Goal: Task Accomplishment & Management: Manage account settings

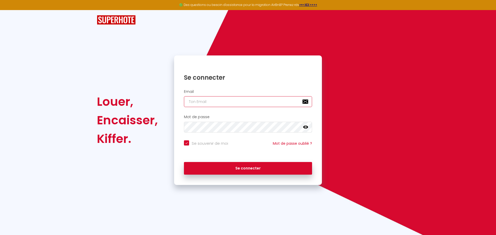
type input "[EMAIL_ADDRESS][DOMAIN_NAME]"
checkbox input "true"
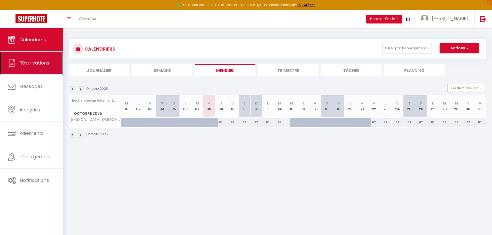
click at [40, 62] on span "Réservations" at bounding box center [34, 63] width 30 height 6
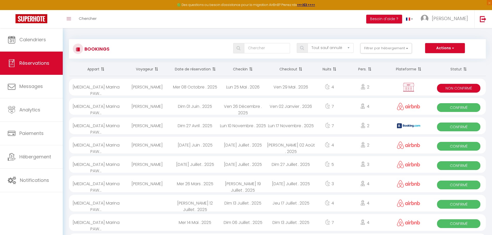
click at [282, 89] on div "Ven 29 Mai . 2026" at bounding box center [291, 87] width 48 height 17
select select "KO"
select select "0"
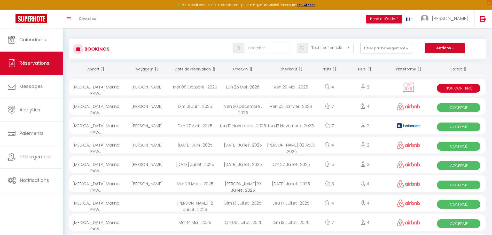
select select "0"
select select
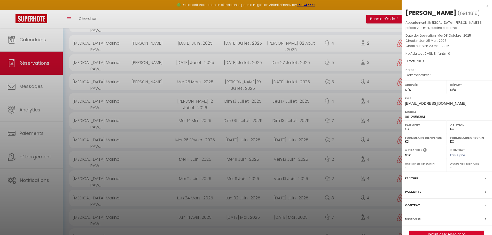
scroll to position [129, 0]
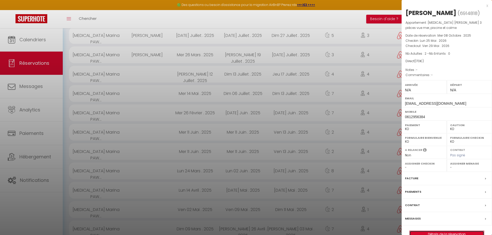
click at [451, 234] on link "Détails de la réservation" at bounding box center [447, 234] width 74 height 7
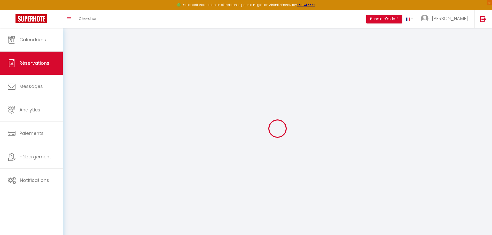
type input "[PERSON_NAME]"
type input "DUCHAUD"
type input "[EMAIL_ADDRESS][DOMAIN_NAME]"
type input "0612956384"
select select "FR"
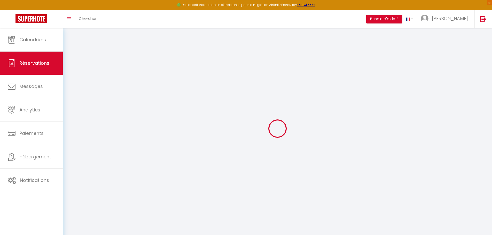
type input "60"
select select "77502"
select select "2"
type input "Lun 25 Mai 2026"
select select
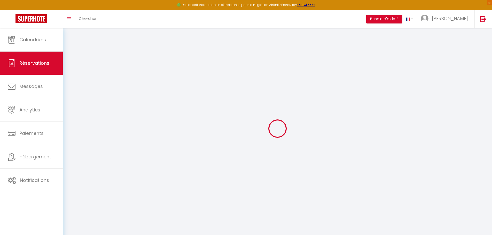
type input "Ven 29 Mai 2026"
select select
type input "2"
select select "10"
select select
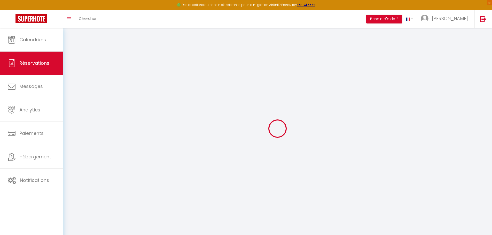
type input "110"
checkbox input "true"
type input "110"
type input "0"
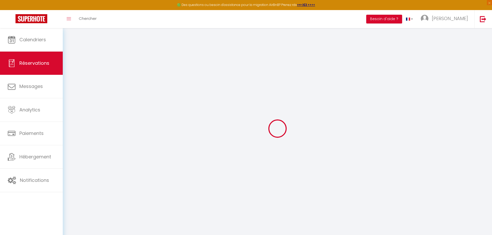
type input "0"
select select
select select "14"
checkbox input "true"
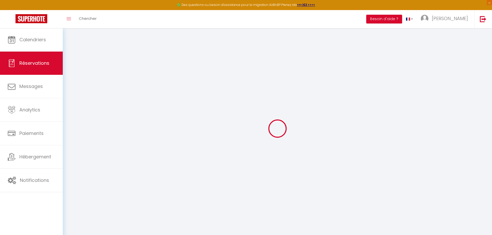
select select
checkbox input "true"
select select
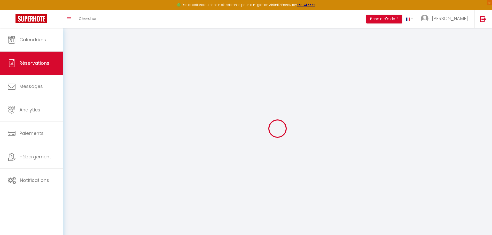
checkbox input "true"
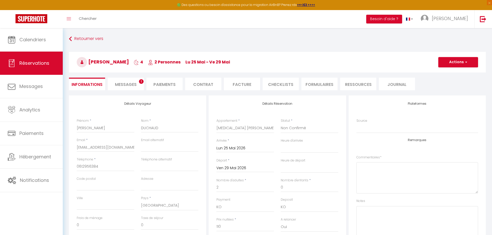
select select
checkbox input "true"
select select
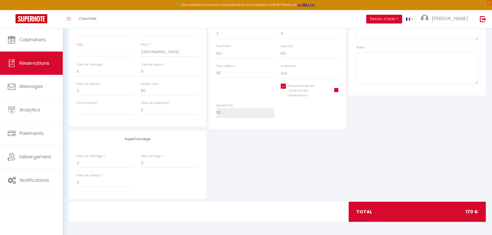
scroll to position [102, 0]
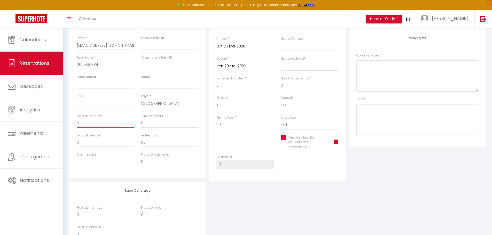
click at [117, 124] on input "0" at bounding box center [106, 123] width 58 height 9
select select
checkbox input "true"
type input "8"
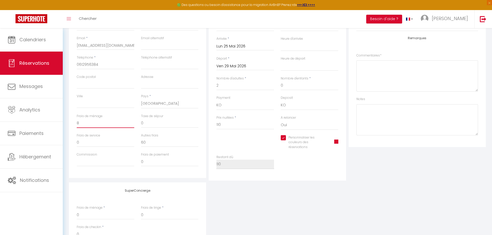
select select
checkbox input "true"
type input "80"
select select
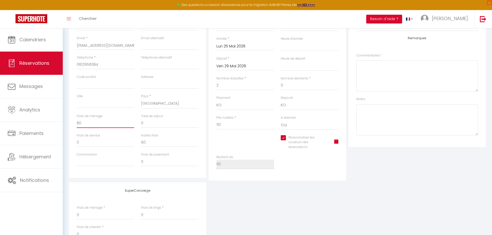
select select
checkbox input "true"
type input "80."
select select
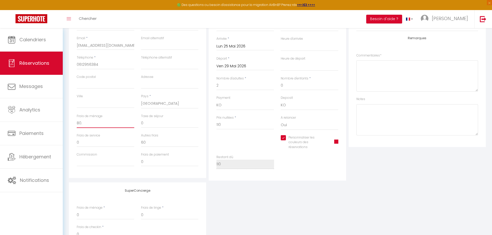
checkbox input "true"
type input "80.0"
select select
checkbox input "true"
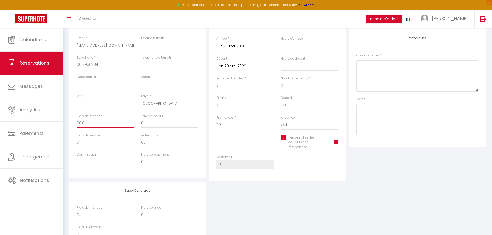
type input "80.00"
select select
checkbox input "true"
type input "80.00"
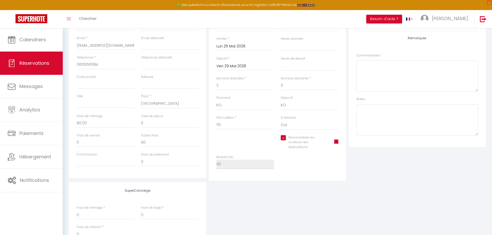
click at [192, 175] on div "Détails Voyageur Prénom * Alain Nom * DUCHAUD Email * marieduchaud@orange.fr Em…" at bounding box center [137, 86] width 137 height 185
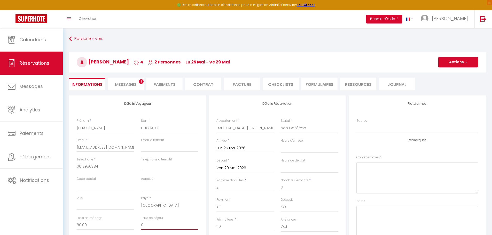
drag, startPoint x: 145, startPoint y: 123, endPoint x: 135, endPoint y: 124, distance: 10.1
click at [135, 124] on div "Détails Voyageur Prénom * Alain Nom * DUCHAUD Email * marieduchaud@orange.fr Em…" at bounding box center [137, 188] width 137 height 185
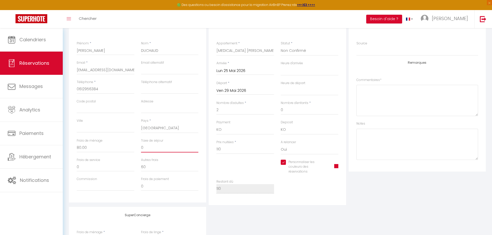
type input "2"
select select
checkbox input "true"
type input "26"
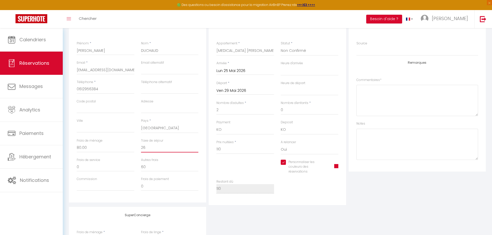
select select
checkbox input "true"
type input "26."
select select
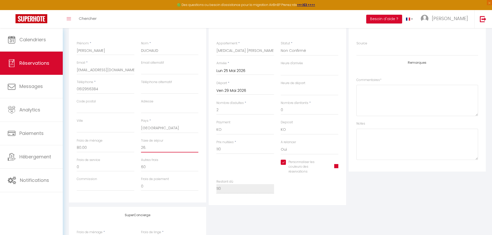
select select
checkbox input "true"
type input "26.3"
select select
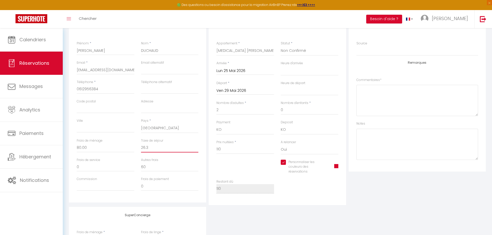
checkbox input "true"
type input "26.33"
select select
checkbox input "true"
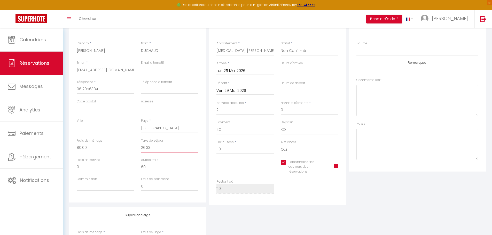
type input "26.33"
click at [185, 181] on div "Frais de paiement 0" at bounding box center [170, 184] width 58 height 14
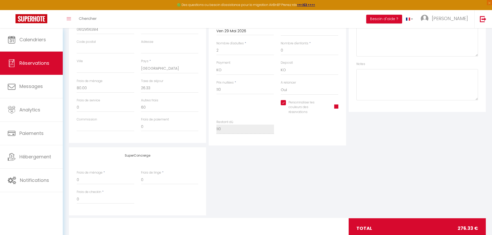
scroll to position [128, 0]
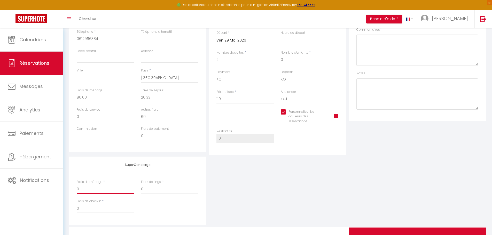
drag, startPoint x: 85, startPoint y: 189, endPoint x: 67, endPoint y: 188, distance: 17.9
click at [67, 188] on div "Détails Voyageur Prénom * Alain Nom * DUCHAUD Email * marieduchaud@orange.fr Em…" at bounding box center [278, 111] width 424 height 287
type input "8"
select select
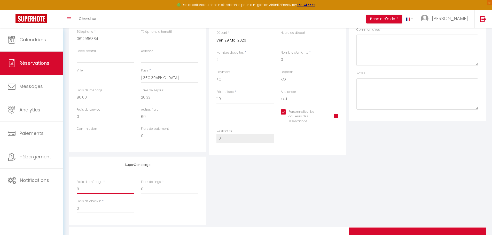
checkbox input "true"
type input "80"
select select
checkbox input "true"
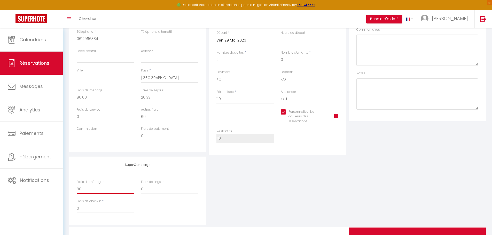
type input "80"
drag, startPoint x: 149, startPoint y: 189, endPoint x: 136, endPoint y: 188, distance: 12.2
click at [136, 188] on div "Frais de ménage * 80 Frais de linge * 0" at bounding box center [137, 189] width 129 height 19
type input "6"
select select
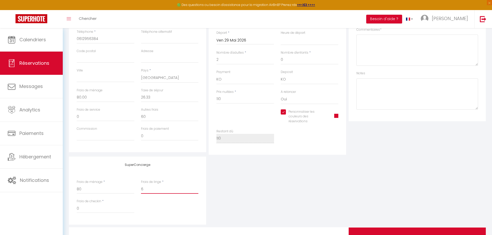
select select
checkbox input "true"
type input "60"
select select
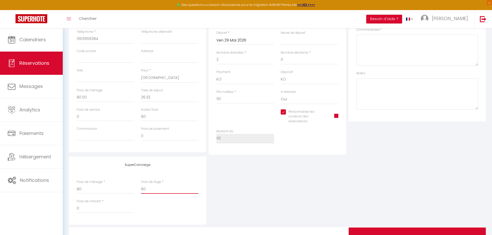
checkbox input "true"
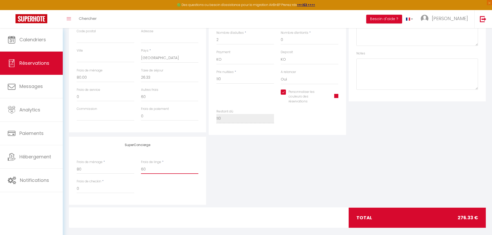
scroll to position [154, 0]
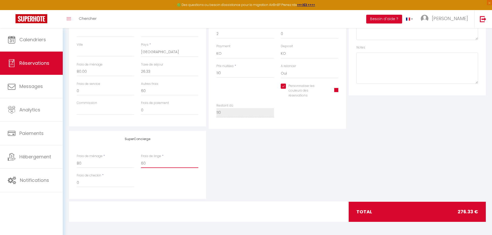
type input "60"
click at [236, 188] on div "SuperConcierge Frais de ménage * 80 Frais de linge * 60 Frais de checkin * 0" at bounding box center [278, 165] width 420 height 68
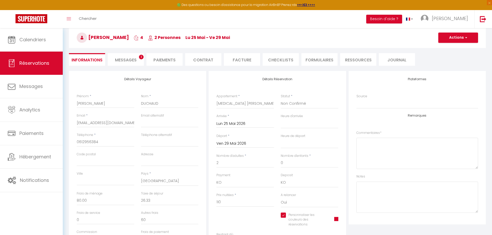
scroll to position [52, 0]
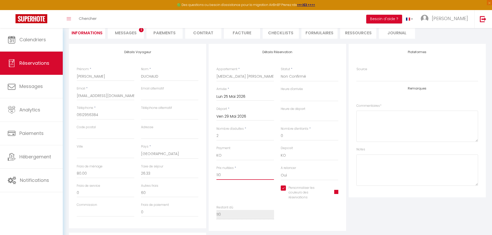
click at [234, 176] on input "110" at bounding box center [246, 175] width 58 height 9
drag, startPoint x: 234, startPoint y: 176, endPoint x: 212, endPoint y: 175, distance: 21.5
click at [212, 175] on div "Détails Réservation Appartement * T3 Marina PAWLAK · Charmant 3 pièces vue mer,…" at bounding box center [277, 137] width 137 height 187
type input "4"
select select
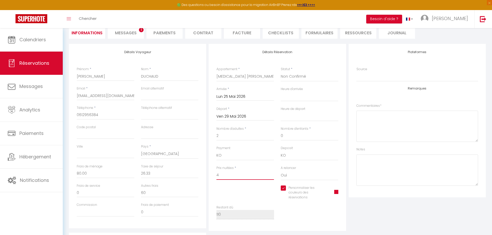
select select
checkbox input "true"
type input "44"
select select
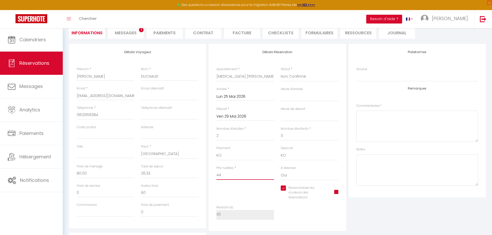
checkbox input "true"
type input "440"
select select
checkbox input "true"
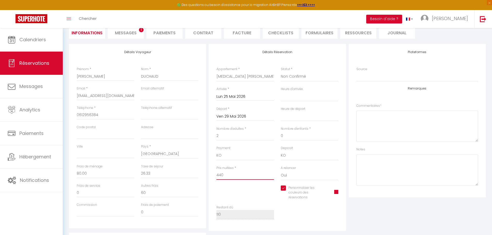
type input "440"
type input "0"
select select
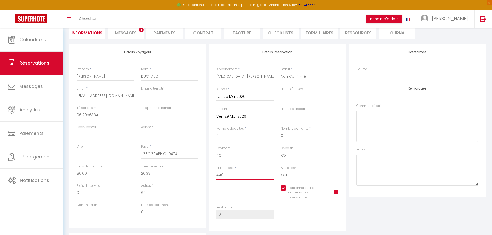
checkbox input "true"
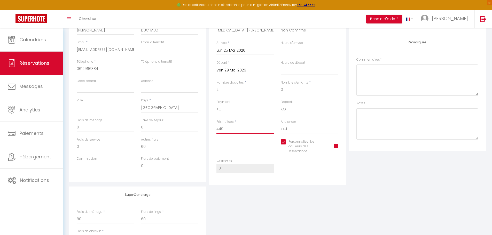
scroll to position [154, 0]
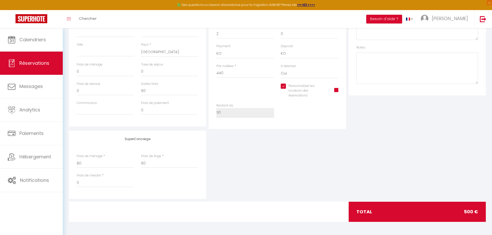
click at [260, 164] on div "SuperConcierge Frais de ménage * 80 Frais de linge * 60 Frais de checkin * 0" at bounding box center [278, 165] width 420 height 68
click at [237, 154] on div "SuperConcierge Frais de ménage * 80 Frais de linge * 60 Frais de checkin * 0" at bounding box center [278, 165] width 420 height 68
drag, startPoint x: 154, startPoint y: 89, endPoint x: 121, endPoint y: 87, distance: 32.3
click at [121, 87] on div "Frais de service 0 Autres frais 60" at bounding box center [137, 91] width 129 height 19
select select
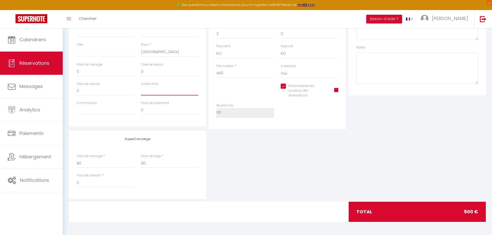
select select
checkbox input "true"
click at [184, 165] on input "60" at bounding box center [170, 163] width 58 height 9
click at [168, 161] on input "60" at bounding box center [170, 163] width 58 height 9
type input "60."
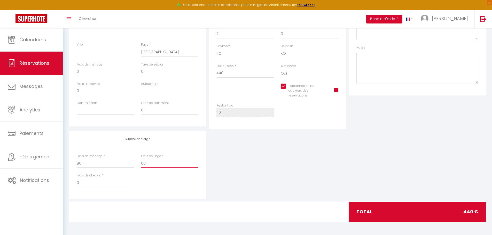
select select
checkbox input "true"
type input "60.0"
select select
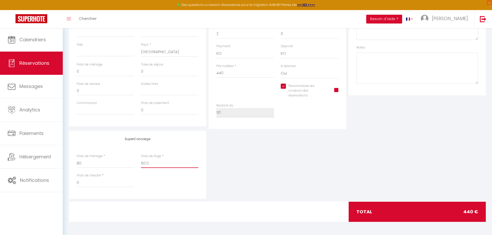
select select
checkbox input "true"
type input "60.00"
select select
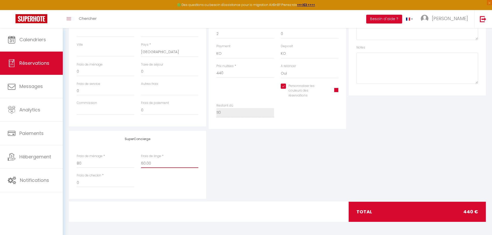
checkbox input "true"
type input "60.00"
click at [116, 168] on input "80" at bounding box center [106, 163] width 58 height 9
type input "80."
select select
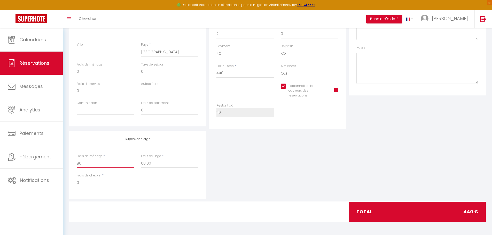
select select
checkbox input "true"
type input "80.0"
select select
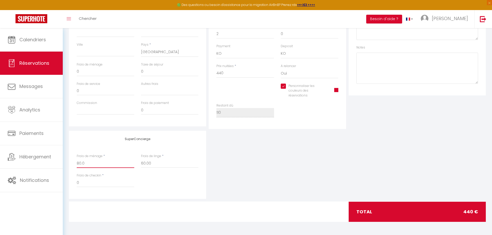
checkbox input "true"
type input "80.00"
select select
checkbox input "true"
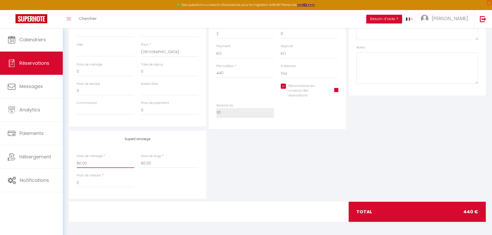
type input "80.00"
click at [213, 166] on div "SuperConcierge Frais de ménage * 80.00 Frais de linge * 60.00 Frais de checkin …" at bounding box center [278, 165] width 420 height 68
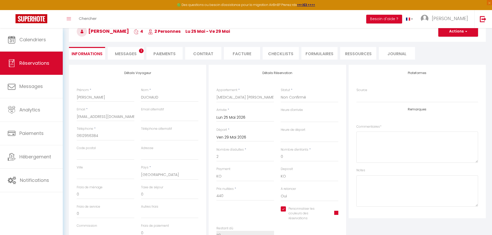
scroll to position [25, 0]
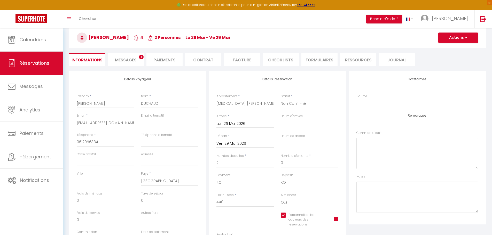
click at [131, 63] on li "Messages 1" at bounding box center [126, 59] width 36 height 13
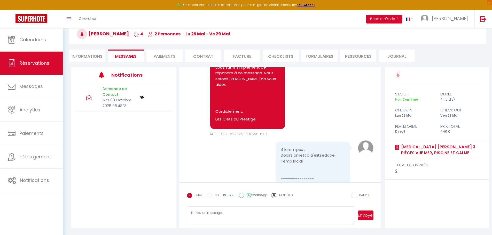
scroll to position [198, 0]
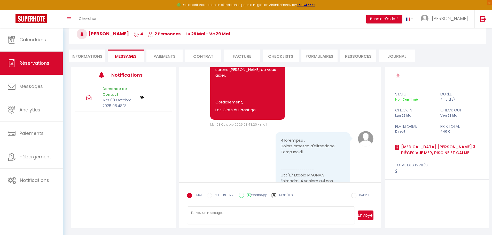
click at [86, 58] on li "Informations" at bounding box center [87, 56] width 36 height 13
select select
select select "0"
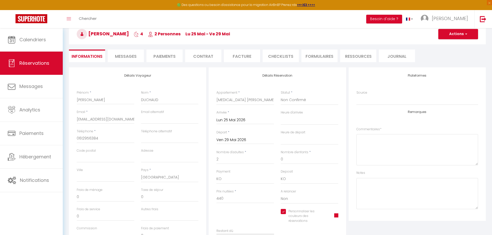
select select
checkbox input "true"
click at [126, 58] on span "Messages" at bounding box center [126, 57] width 22 height 6
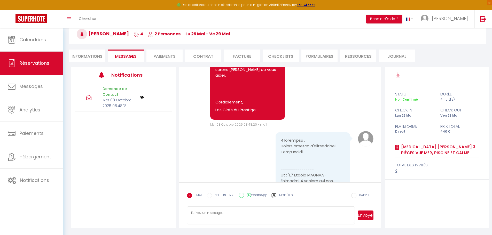
click at [89, 57] on li "Informations" at bounding box center [87, 56] width 36 height 13
select select
select select "0"
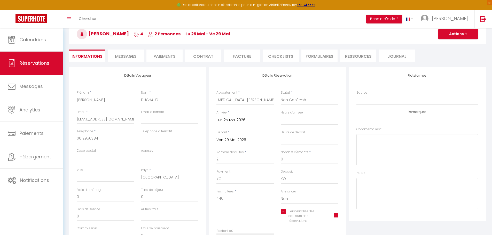
select select
checkbox input "true"
click at [241, 57] on li "Facture" at bounding box center [242, 56] width 36 height 13
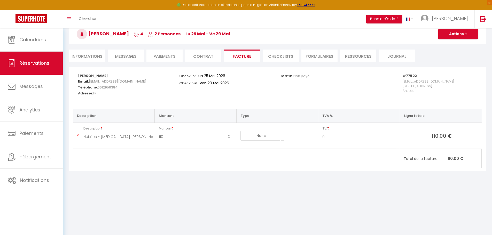
drag, startPoint x: 171, startPoint y: 137, endPoint x: 168, endPoint y: 140, distance: 4.0
click at [170, 138] on input "110" at bounding box center [193, 136] width 69 height 9
click at [254, 138] on select "Nuits Frais de ménage Taxe de séjour Autre Frais de service hôte Frais de paiem…" at bounding box center [263, 136] width 44 height 10
drag, startPoint x: 200, startPoint y: 135, endPoint x: 157, endPoint y: 133, distance: 43.0
click at [157, 133] on div "110 €" at bounding box center [196, 139] width 82 height 14
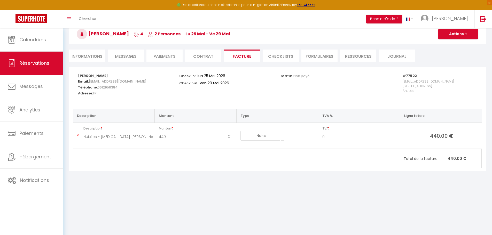
type input "440"
click at [323, 150] on div "Alain DUCHAUD Email: marieduchaud@orange.fr Téléphone: 0612956384 Adresse: FR C…" at bounding box center [277, 119] width 417 height 104
click at [464, 34] on button "Actions" at bounding box center [459, 34] width 40 height 10
click at [452, 44] on link "Enregistrer" at bounding box center [454, 45] width 43 height 7
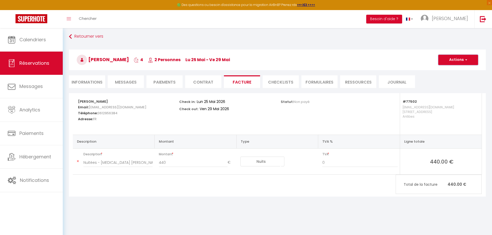
click at [450, 57] on button "Actions" at bounding box center [459, 60] width 40 height 10
click at [91, 84] on li "Informations" at bounding box center [87, 81] width 36 height 13
select select
select select "0"
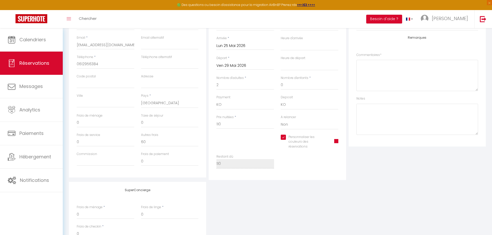
scroll to position [102, 0]
drag, startPoint x: 227, startPoint y: 123, endPoint x: 205, endPoint y: 121, distance: 22.0
click at [206, 122] on div "Détails Voyageur Prénom * Alain Nom * DUCHAUD Email * marieduchaud@orange.fr Em…" at bounding box center [278, 87] width 420 height 187
type input "4"
select select
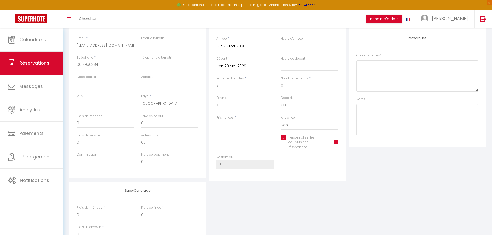
select select
checkbox input "true"
type input "44"
select select
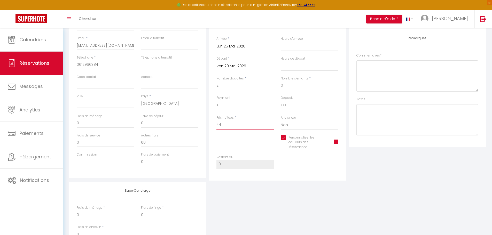
checkbox input "true"
type input "440"
select select
checkbox input "true"
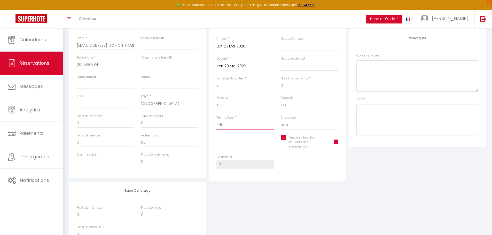
type input "440"
click at [322, 189] on div "SuperConcierge Frais de ménage * 0 Frais de linge * 0 Frais de checkin * 0" at bounding box center [278, 217] width 420 height 68
click at [189, 153] on div "Frais de paiement 0" at bounding box center [170, 160] width 58 height 14
drag, startPoint x: 158, startPoint y: 143, endPoint x: 124, endPoint y: 142, distance: 33.6
click at [124, 142] on div "Frais de service 0 Autres frais 60" at bounding box center [137, 142] width 129 height 19
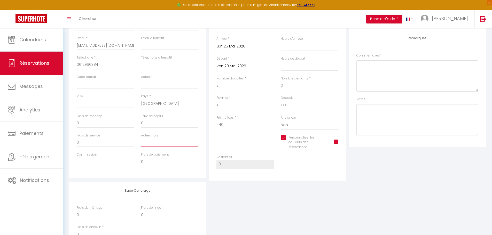
select select
checkbox input "true"
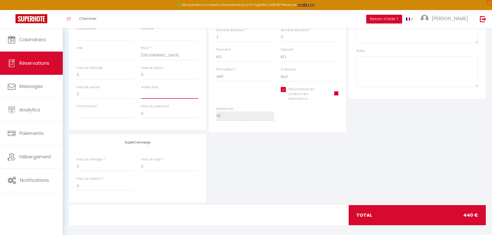
scroll to position [154, 0]
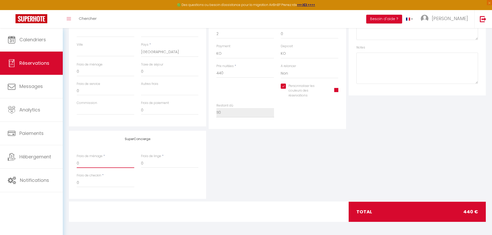
drag, startPoint x: 94, startPoint y: 166, endPoint x: 69, endPoint y: 164, distance: 24.6
click at [69, 164] on div "SuperConcierge Frais de ménage * 0 Frais de linge * 0 Frais de checkin * 0" at bounding box center [137, 165] width 137 height 68
type input "8"
select select
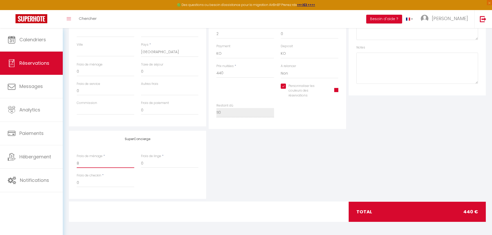
checkbox input "true"
type input "80"
select select
checkbox input "true"
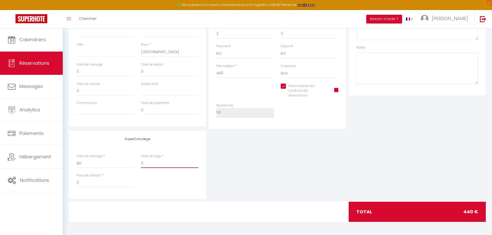
drag, startPoint x: 175, startPoint y: 165, endPoint x: 131, endPoint y: 158, distance: 44.5
click at [131, 158] on div "Frais de ménage * 80 Frais de linge * 0" at bounding box center [137, 163] width 129 height 19
click at [252, 162] on div "SuperConcierge Frais de ménage * 80 Frais de linge * 60 Frais de checkin * 0" at bounding box center [278, 165] width 420 height 68
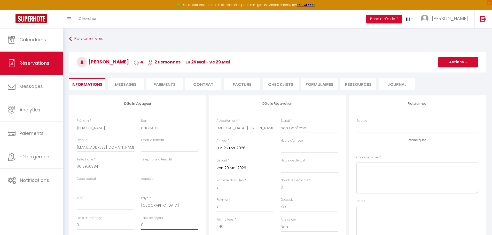
click at [155, 74] on div "Retourner vers Alain DUCHAUD 4 2 Personnes lu 25 Mai - ve 29 Mai Actions Enregi…" at bounding box center [277, 208] width 417 height 349
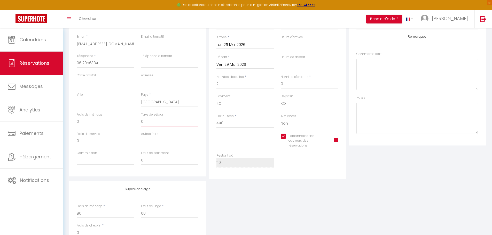
scroll to position [102, 0]
click at [179, 140] on input "Autres frais" at bounding box center [170, 142] width 58 height 9
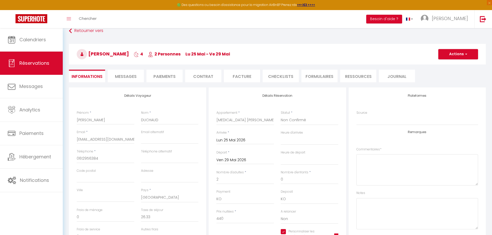
scroll to position [0, 0]
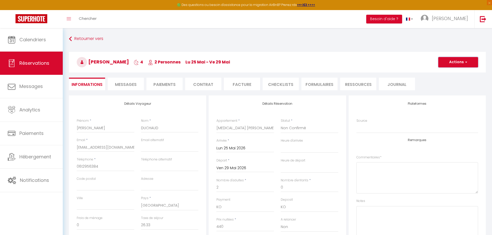
click at [463, 64] on button "Actions" at bounding box center [459, 62] width 40 height 10
click at [454, 73] on link "Enregistrer" at bounding box center [453, 73] width 41 height 7
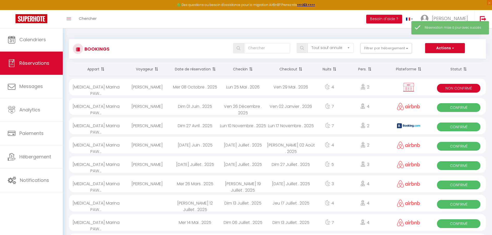
click at [279, 86] on div "Ven 29 Mai . 2026" at bounding box center [291, 87] width 48 height 17
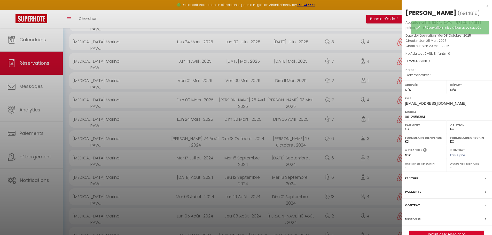
scroll to position [103, 0]
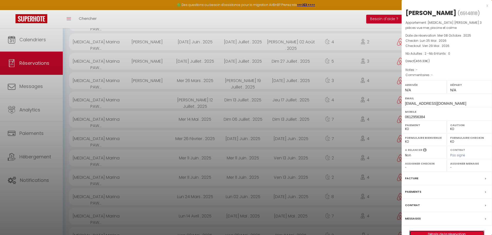
click at [440, 234] on link "Détails de la réservation" at bounding box center [447, 234] width 74 height 7
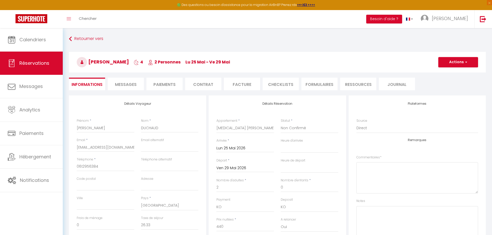
click at [161, 83] on li "Paiements" at bounding box center [165, 84] width 36 height 13
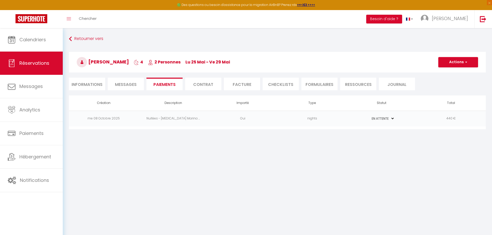
click at [246, 85] on li "Facture" at bounding box center [242, 84] width 36 height 13
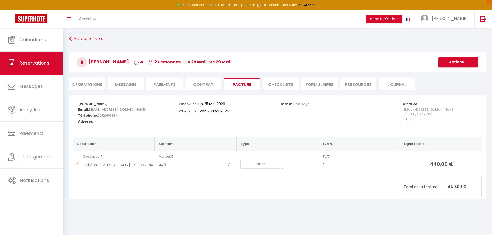
click at [204, 83] on li "Contrat" at bounding box center [203, 84] width 36 height 13
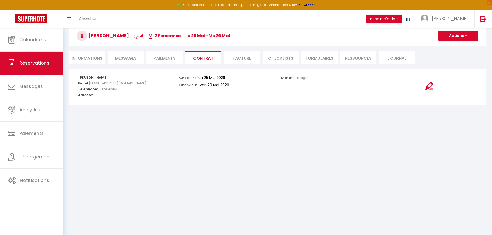
scroll to position [28, 0]
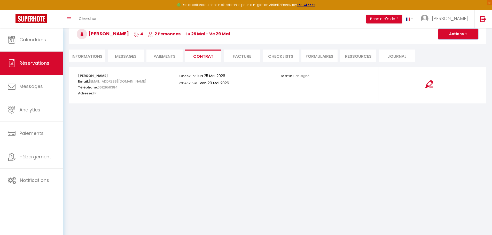
click at [455, 33] on button "Actions" at bounding box center [459, 34] width 40 height 10
click at [456, 45] on link "Voir le contrat" at bounding box center [454, 45] width 43 height 7
click at [428, 85] on img at bounding box center [430, 84] width 8 height 8
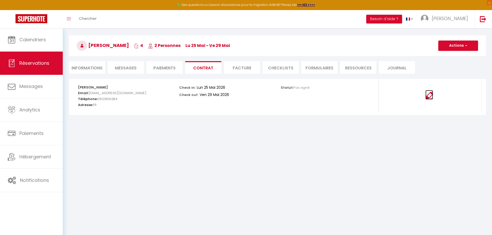
scroll to position [0, 0]
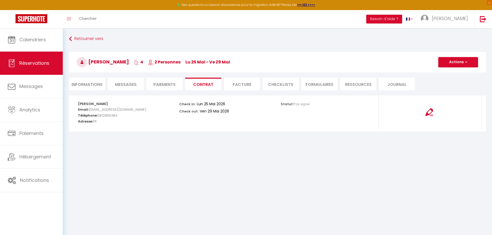
click at [81, 83] on li "Informations" at bounding box center [87, 84] width 36 height 13
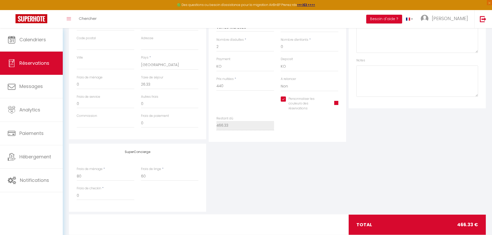
scroll to position [128, 0]
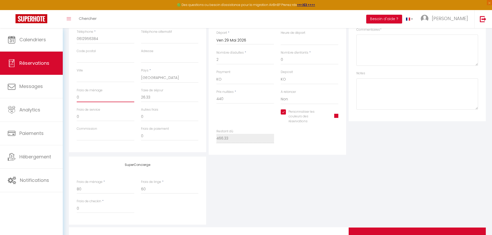
drag, startPoint x: 94, startPoint y: 98, endPoint x: 67, endPoint y: 95, distance: 26.5
click at [67, 95] on div "Détails Voyageur Prénom * Alain Nom * DUCHAUD Email * marieduchaud@orange.fr Em…" at bounding box center [278, 111] width 424 height 287
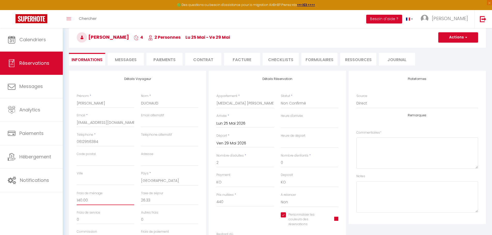
scroll to position [0, 0]
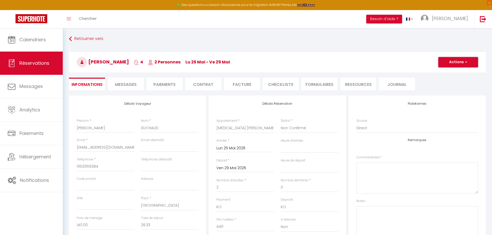
drag, startPoint x: 459, startPoint y: 63, endPoint x: 459, endPoint y: 65, distance: 2.6
click at [459, 63] on button "Actions" at bounding box center [459, 62] width 40 height 10
click at [456, 72] on link "Enregistrer" at bounding box center [453, 73] width 41 height 7
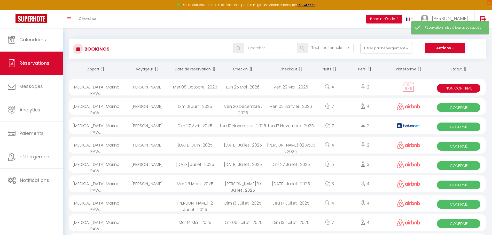
click at [278, 85] on div "Ven 29 Mai . 2026" at bounding box center [291, 87] width 48 height 17
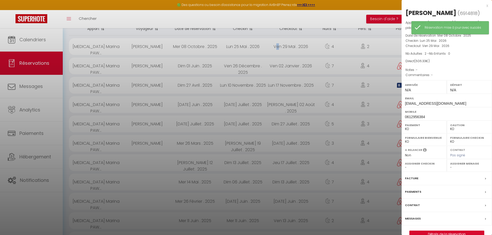
scroll to position [155, 0]
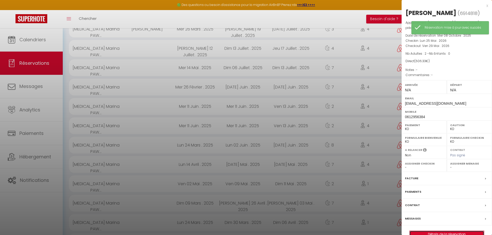
click at [449, 233] on link "Détails de la réservation" at bounding box center [447, 234] width 74 height 7
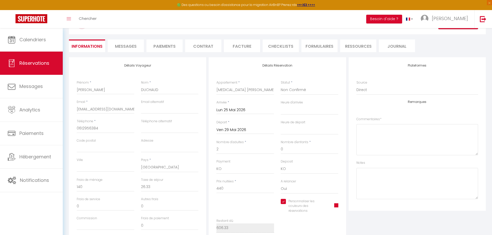
scroll to position [25, 0]
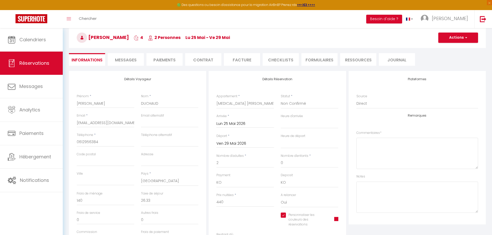
click at [238, 62] on li "Facture" at bounding box center [242, 59] width 36 height 13
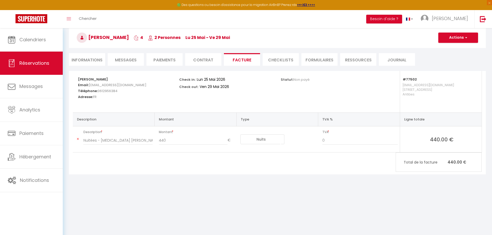
drag, startPoint x: 101, startPoint y: 133, endPoint x: 104, endPoint y: 138, distance: 5.8
click at [102, 133] on span "Description" at bounding box center [117, 132] width 69 height 7
click at [105, 139] on input "Nuitées - [MEDICAL_DATA] [PERSON_NAME] · Charmant 3 pièces vue mer, piscine et …" at bounding box center [117, 140] width 69 height 9
click at [154, 144] on div "Nuitées - [MEDICAL_DATA] [PERSON_NAME] · Charmant 3 pièces vue mer, piscine et …" at bounding box center [118, 143] width 76 height 14
click at [369, 143] on input "0" at bounding box center [360, 140] width 75 height 9
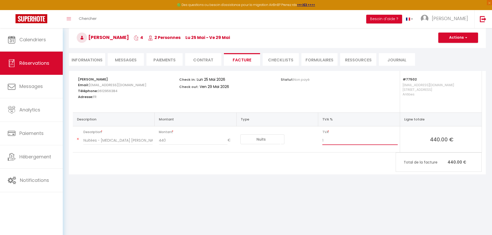
click at [396, 139] on input "1" at bounding box center [360, 140] width 75 height 9
click at [396, 139] on input "2" at bounding box center [360, 140] width 75 height 9
click at [396, 139] on input "3" at bounding box center [360, 140] width 75 height 9
click at [384, 165] on div "Alain DUCHAUD Email: marieduchaud@orange.fr Téléphone: 0612956384 Adresse: FR C…" at bounding box center [277, 123] width 417 height 104
drag, startPoint x: 334, startPoint y: 138, endPoint x: 317, endPoint y: 138, distance: 17.1
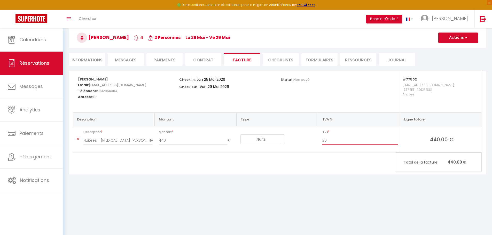
click at [317, 138] on tr "Description Nuitées - T3 Marina PAWLAK · Charmant 3 pièces vue mer, piscine et …" at bounding box center [277, 140] width 409 height 26
click at [372, 89] on div "Statut: Non payé" at bounding box center [328, 92] width 101 height 42
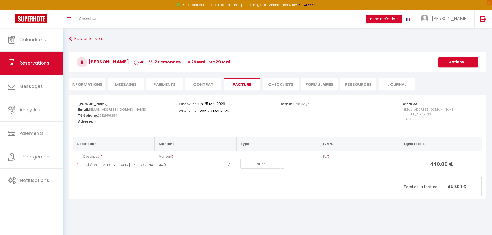
click at [262, 166] on select "Nuits Frais de ménage Taxe de séjour Autre Frais de service hôte Frais de paiem…" at bounding box center [263, 164] width 44 height 10
click at [241, 159] on select "Nuits Frais de ménage Taxe de séjour Autre Frais de service hôte Frais de paiem…" at bounding box center [263, 164] width 44 height 10
click at [272, 166] on select "Nuits Frais de ménage Taxe de séjour Autre Frais de service hôte Frais de paiem…" at bounding box center [263, 164] width 44 height 10
click at [241, 159] on select "Nuits Frais de ménage Taxe de séjour Autre Frais de service hôte Frais de paiem…" at bounding box center [263, 164] width 44 height 10
drag, startPoint x: 360, startPoint y: 166, endPoint x: 369, endPoint y: 167, distance: 9.1
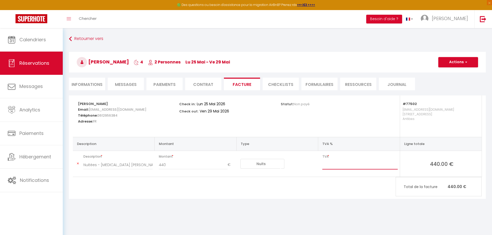
click at [363, 167] on input "number" at bounding box center [360, 165] width 75 height 9
click at [416, 168] on td "440.00 €" at bounding box center [441, 164] width 82 height 26
click at [349, 166] on input "number" at bounding box center [360, 165] width 75 height 9
click at [364, 168] on input "number" at bounding box center [360, 165] width 75 height 9
click at [359, 185] on div "Alain DUCHAUD Email: marieduchaud@orange.fr Téléphone: 0612956384 Adresse: FR C…" at bounding box center [277, 148] width 417 height 104
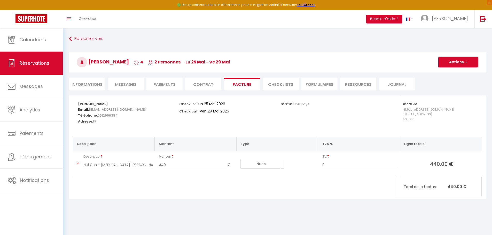
click at [455, 62] on button "Actions" at bounding box center [459, 62] width 40 height 10
click at [452, 74] on link "Enregistrer" at bounding box center [454, 73] width 43 height 7
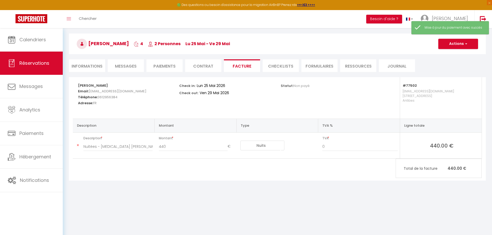
scroll to position [28, 0]
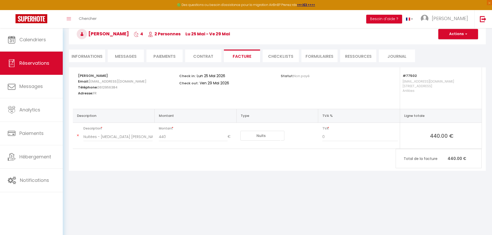
click at [103, 118] on th "Description" at bounding box center [114, 116] width 82 height 14
click at [84, 147] on div "Nuitées - [MEDICAL_DATA] [PERSON_NAME] · Charmant 3 pièces vue mer, piscine et …" at bounding box center [118, 139] width 76 height 14
click at [87, 136] on input "Nuitées - [MEDICAL_DATA] [PERSON_NAME] · Charmant 3 pièces vue mer, piscine et …" at bounding box center [117, 136] width 69 height 9
click at [109, 138] on input "Nuitées - [MEDICAL_DATA] [PERSON_NAME] · Charmant 3 pièces vue mer, piscine et …" at bounding box center [117, 136] width 69 height 9
click at [243, 58] on li "Facture" at bounding box center [242, 56] width 36 height 13
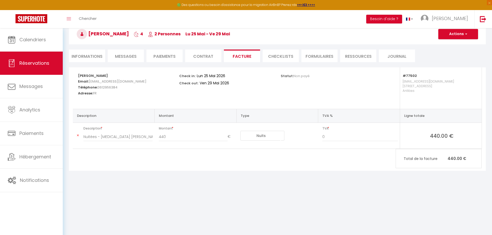
click at [212, 56] on li "Contrat" at bounding box center [203, 56] width 36 height 13
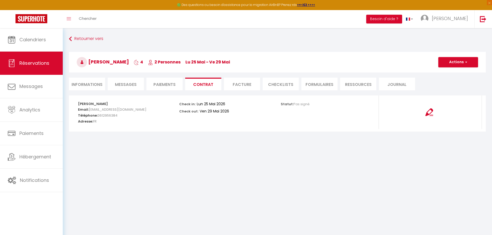
click at [204, 87] on li "Contrat" at bounding box center [203, 84] width 36 height 13
click at [470, 64] on button "Actions" at bounding box center [459, 62] width 40 height 10
click at [459, 74] on link "Voir le contrat" at bounding box center [454, 73] width 43 height 7
click at [119, 88] on li "Messages" at bounding box center [126, 84] width 36 height 13
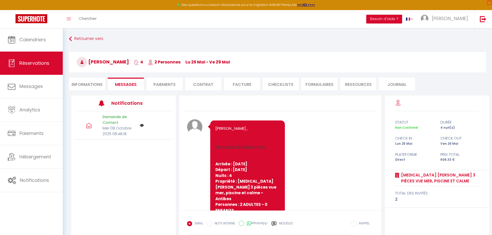
click at [94, 86] on li "Informations" at bounding box center [87, 84] width 36 height 13
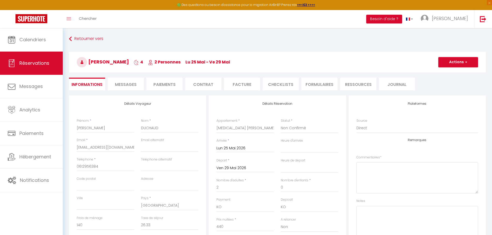
click at [245, 86] on li "Facture" at bounding box center [242, 84] width 36 height 13
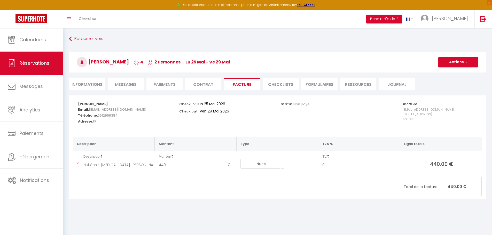
drag, startPoint x: 457, startPoint y: 190, endPoint x: 453, endPoint y: 182, distance: 8.4
click at [457, 189] on p "Total de la facture 440.00 €" at bounding box center [439, 186] width 86 height 11
drag, startPoint x: 441, startPoint y: 168, endPoint x: 437, endPoint y: 141, distance: 27.0
click at [441, 168] on td "440.00 €" at bounding box center [441, 164] width 82 height 26
click at [417, 146] on th "Ligne totale" at bounding box center [441, 144] width 82 height 14
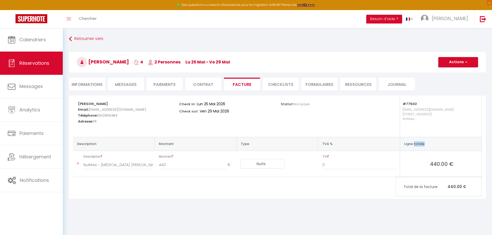
click at [417, 146] on th "Ligne totale" at bounding box center [441, 144] width 82 height 14
click at [474, 65] on button "Actions" at bounding box center [459, 62] width 40 height 10
click at [462, 80] on link "Aperçu et éditer" at bounding box center [454, 80] width 43 height 7
click at [460, 64] on button "Actions" at bounding box center [459, 62] width 40 height 10
click at [463, 149] on th "Ligne totale" at bounding box center [441, 144] width 82 height 14
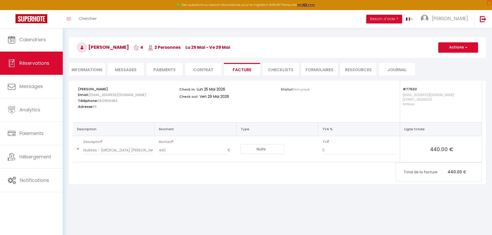
scroll to position [28, 0]
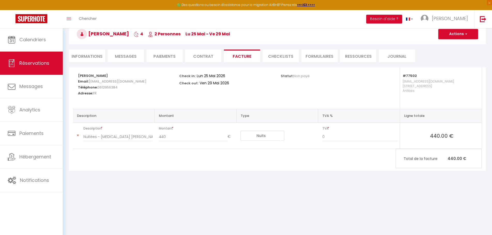
click at [93, 129] on span "Description" at bounding box center [117, 128] width 69 height 7
drag, startPoint x: 93, startPoint y: 129, endPoint x: 100, endPoint y: 127, distance: 7.4
click at [97, 128] on span "Description" at bounding box center [117, 128] width 69 height 7
drag, startPoint x: 102, startPoint y: 128, endPoint x: 95, endPoint y: 132, distance: 8.9
click at [101, 129] on span "Description" at bounding box center [117, 128] width 69 height 7
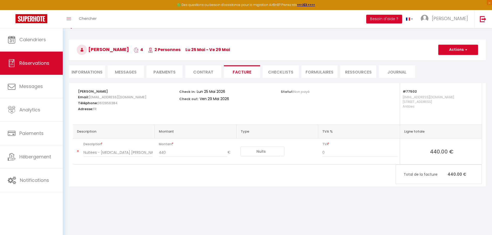
scroll to position [0, 0]
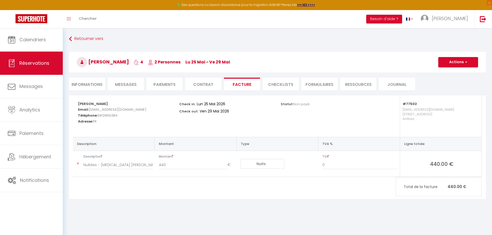
click at [387, 86] on li "Journal" at bounding box center [397, 84] width 36 height 13
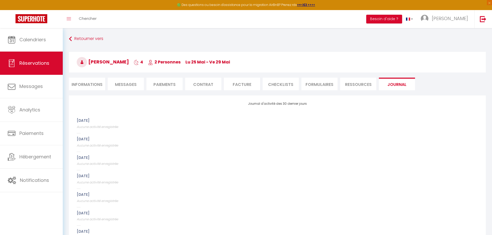
click at [357, 84] on li "Ressources" at bounding box center [358, 84] width 36 height 13
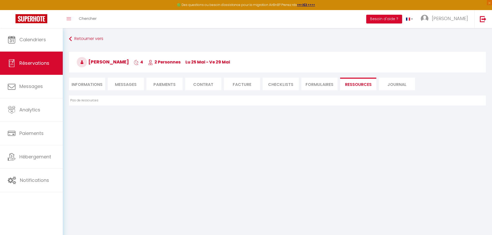
click at [320, 84] on li "FORMULAIRES" at bounding box center [320, 84] width 36 height 13
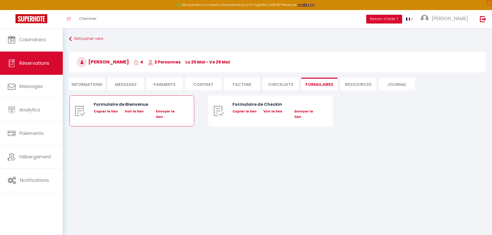
drag, startPoint x: 109, startPoint y: 106, endPoint x: 91, endPoint y: 107, distance: 18.4
click at [109, 106] on div "Formulaire de Bienvenue" at bounding box center [137, 104] width 87 height 6
click at [76, 112] on img at bounding box center [80, 111] width 10 height 10
click at [131, 111] on link "Voir le lien" at bounding box center [134, 111] width 19 height 5
click at [279, 84] on li "CHECKLISTS" at bounding box center [281, 84] width 36 height 13
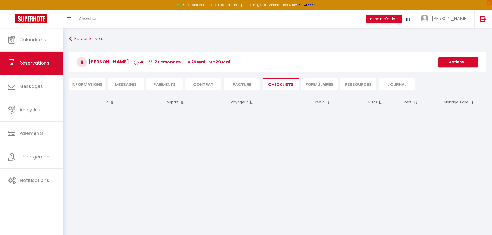
click at [245, 86] on li "Facture" at bounding box center [242, 84] width 36 height 13
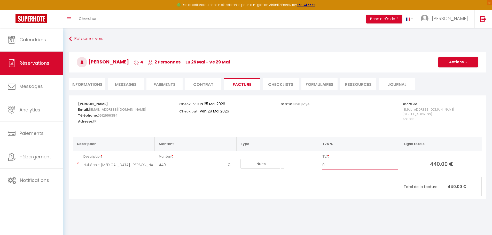
click at [363, 166] on input "0" at bounding box center [360, 165] width 75 height 9
click at [212, 177] on td "Montant 440 €" at bounding box center [196, 164] width 82 height 26
click at [198, 176] on td "Montant 440 €" at bounding box center [196, 164] width 82 height 26
drag, startPoint x: 198, startPoint y: 176, endPoint x: 173, endPoint y: 180, distance: 25.2
click at [173, 180] on div "Alain DUCHAUD Email: marieduchaud@orange.fr Téléphone: 0612956384 Adresse: FR C…" at bounding box center [277, 148] width 417 height 104
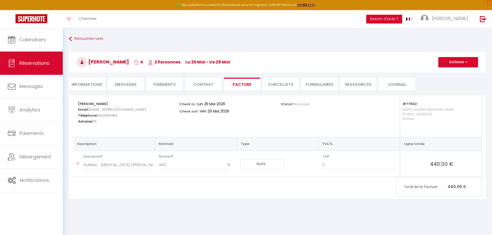
click at [78, 163] on icon at bounding box center [78, 163] width 2 height 3
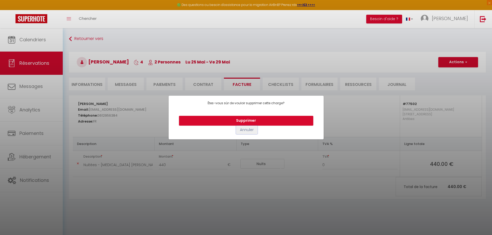
click at [250, 130] on button "Annuler" at bounding box center [246, 130] width 21 height 9
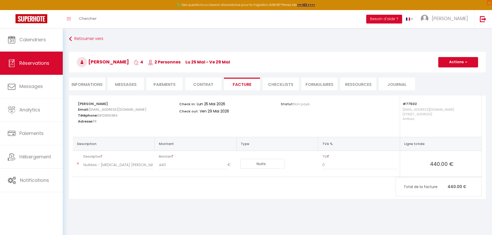
click at [200, 87] on li "Contrat" at bounding box center [203, 84] width 36 height 13
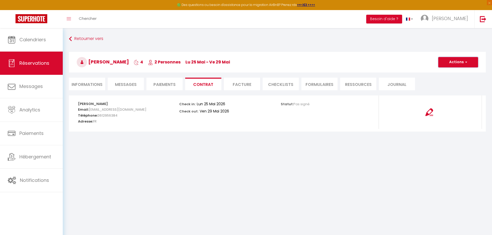
click at [449, 59] on button "Actions" at bounding box center [459, 62] width 40 height 10
click at [451, 74] on link "Voir le contrat" at bounding box center [454, 73] width 43 height 7
click at [250, 86] on li "Facture" at bounding box center [242, 84] width 36 height 13
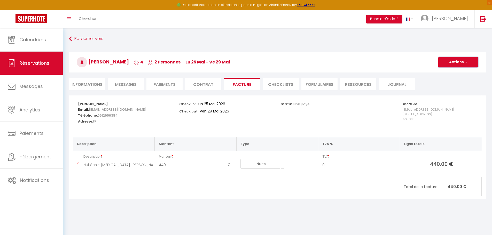
click at [463, 60] on button "Actions" at bounding box center [459, 62] width 40 height 10
click at [415, 63] on h3 "Alain DUCHAUD 4 2 Personnes lu 25 Mai - ve 29 Mai" at bounding box center [277, 62] width 417 height 21
click at [475, 61] on button "Actions" at bounding box center [459, 62] width 40 height 10
click at [371, 55] on h3 "Alain DUCHAUD 4 2 Personnes lu 25 Mai - ve 29 Mai" at bounding box center [277, 62] width 417 height 21
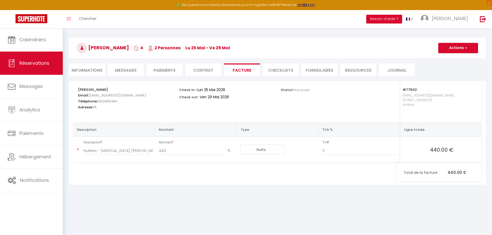
scroll to position [28, 0]
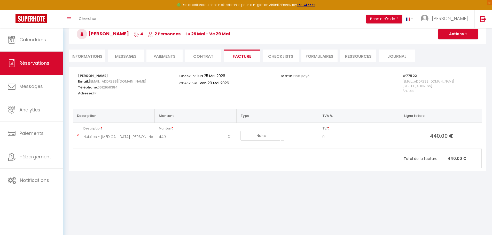
drag, startPoint x: 90, startPoint y: 55, endPoint x: 182, endPoint y: 65, distance: 92.3
click at [92, 55] on li "Informations" at bounding box center [87, 56] width 36 height 13
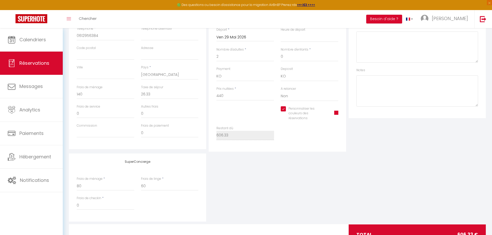
scroll to position [154, 0]
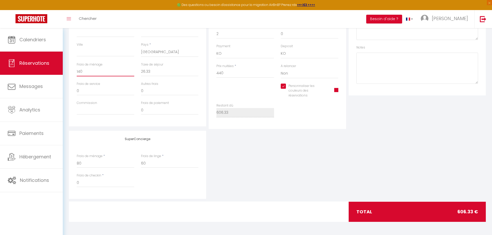
drag, startPoint x: 88, startPoint y: 71, endPoint x: 74, endPoint y: 70, distance: 14.0
click at [74, 70] on div "Frais de ménage 140" at bounding box center [105, 71] width 64 height 19
drag, startPoint x: 144, startPoint y: 95, endPoint x: 125, endPoint y: 93, distance: 19.7
click at [125, 93] on div "Frais de service 0 Autres frais 0" at bounding box center [137, 91] width 129 height 19
click at [200, 122] on div "Détails Voyageur Prénom * Alain Nom * DUCHAUD Email * marieduchaud@orange.fr Em…" at bounding box center [137, 34] width 137 height 185
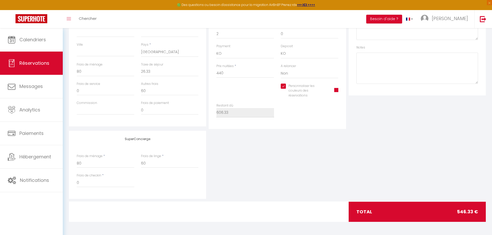
drag, startPoint x: 238, startPoint y: 150, endPoint x: 230, endPoint y: 146, distance: 8.2
click at [238, 150] on div "SuperConcierge Frais de ménage * 80 Frais de linge * 60 Frais de checkin * 0" at bounding box center [278, 165] width 420 height 68
click at [165, 95] on input "60" at bounding box center [170, 90] width 58 height 9
click at [89, 71] on input "80" at bounding box center [106, 71] width 58 height 9
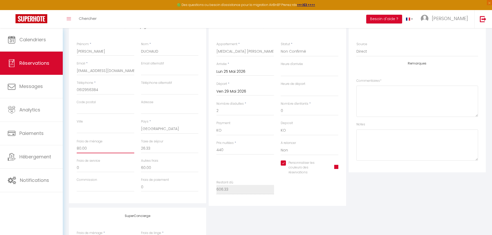
scroll to position [0, 0]
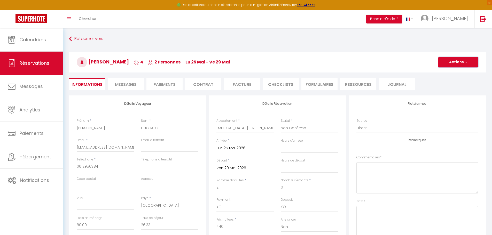
click at [459, 65] on button "Actions" at bounding box center [459, 62] width 40 height 10
click at [454, 75] on link "Enregistrer" at bounding box center [453, 73] width 41 height 7
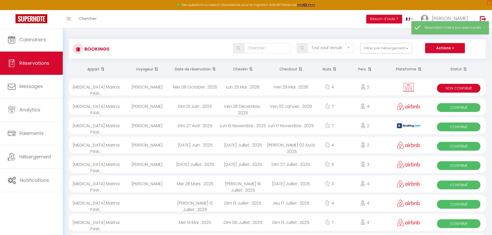
click at [243, 87] on div "Lun 25 Mai . 2026" at bounding box center [243, 87] width 48 height 17
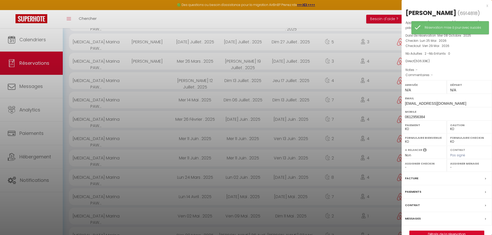
scroll to position [155, 0]
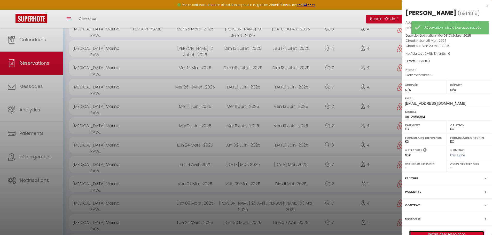
click at [460, 235] on link "Détails de la réservation" at bounding box center [447, 234] width 74 height 7
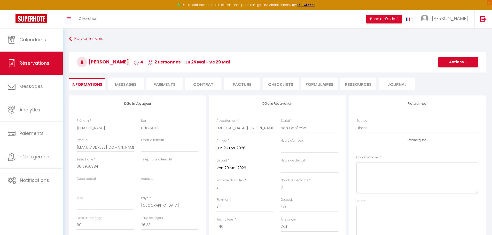
click at [240, 83] on li "Facture" at bounding box center [242, 84] width 36 height 13
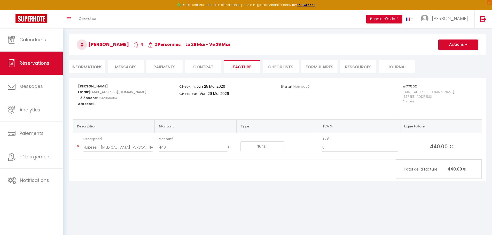
scroll to position [28, 0]
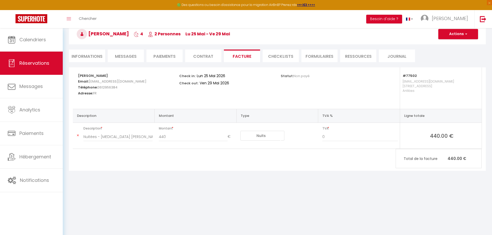
click at [205, 57] on li "Contrat" at bounding box center [203, 56] width 36 height 13
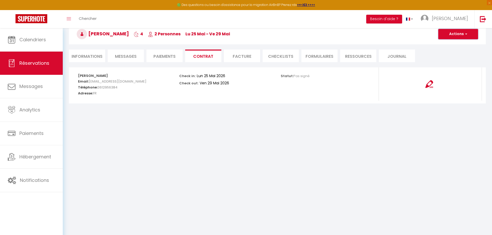
click at [459, 35] on button "Actions" at bounding box center [459, 34] width 40 height 10
click at [460, 44] on link "Voir le contrat" at bounding box center [454, 45] width 43 height 7
click at [233, 53] on li "Facture" at bounding box center [242, 56] width 36 height 13
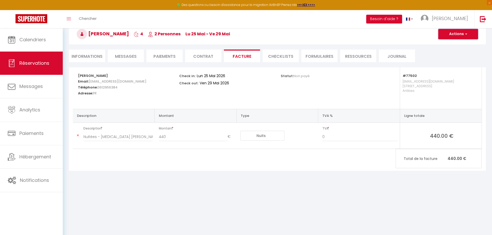
click at [454, 39] on button "Actions" at bounding box center [459, 34] width 40 height 10
click at [447, 52] on link "Aperçu et éditer" at bounding box center [454, 52] width 43 height 7
click at [449, 41] on h3 "Alain DUCHAUD 4 2 Personnes lu 25 Mai - ve 29 Mai" at bounding box center [277, 34] width 417 height 21
click at [449, 39] on button "Actions" at bounding box center [459, 34] width 40 height 10
click at [466, 54] on link "Aperçu et éditer" at bounding box center [454, 52] width 43 height 7
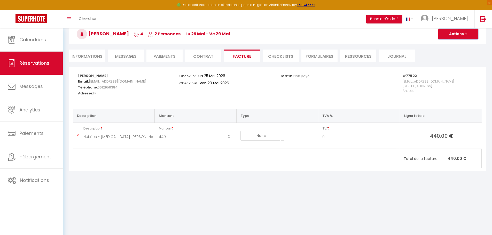
click at [470, 37] on button "Actions" at bounding box center [459, 34] width 40 height 10
click at [205, 56] on li "Contrat" at bounding box center [203, 56] width 36 height 13
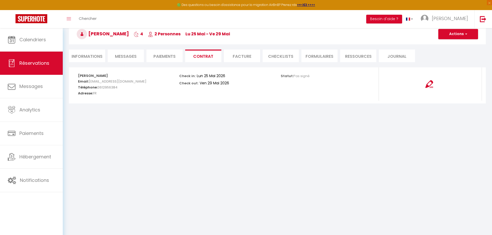
click at [238, 59] on li "Facture" at bounding box center [242, 56] width 36 height 13
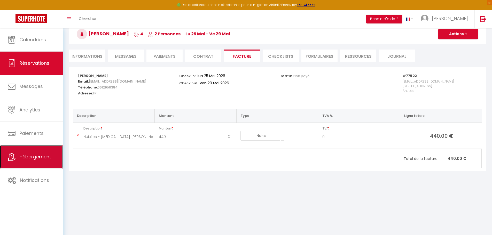
click at [41, 159] on span "Hébergement" at bounding box center [35, 157] width 32 height 6
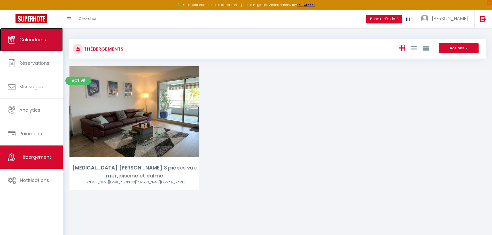
click at [47, 41] on link "Calendriers" at bounding box center [31, 39] width 63 height 23
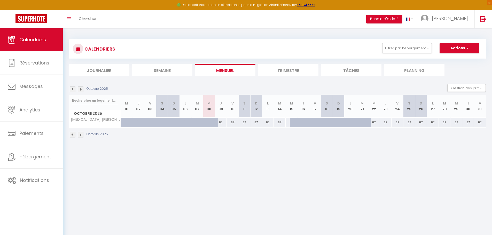
click at [80, 89] on img at bounding box center [81, 90] width 6 height 6
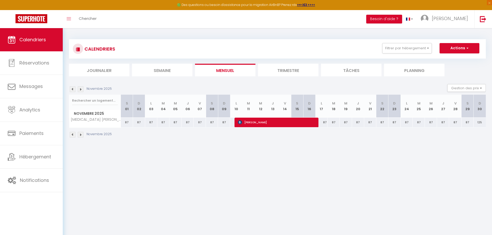
click at [80, 90] on img at bounding box center [81, 90] width 6 height 6
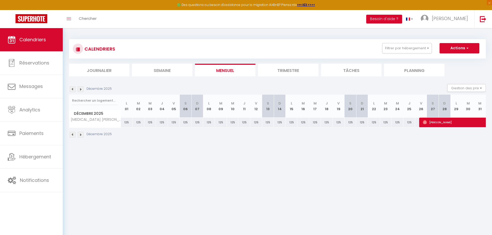
click at [80, 90] on img at bounding box center [81, 90] width 6 height 6
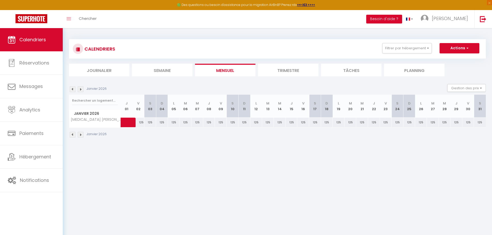
click at [80, 90] on img at bounding box center [81, 90] width 6 height 6
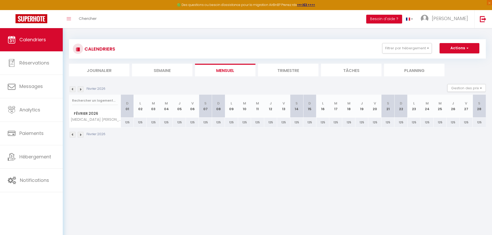
click at [80, 90] on img at bounding box center [81, 90] width 6 height 6
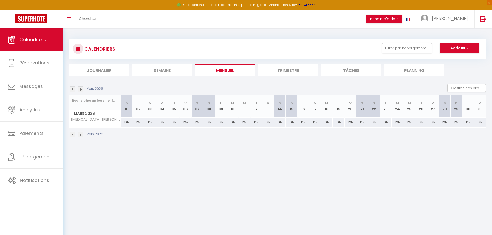
click at [80, 90] on img at bounding box center [81, 90] width 6 height 6
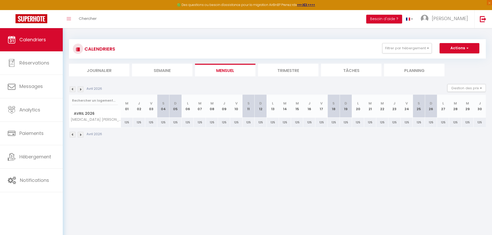
click at [80, 90] on img at bounding box center [81, 90] width 6 height 6
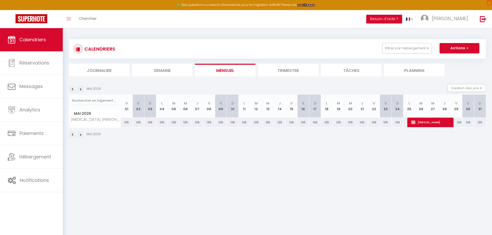
click at [80, 90] on img at bounding box center [81, 90] width 6 height 6
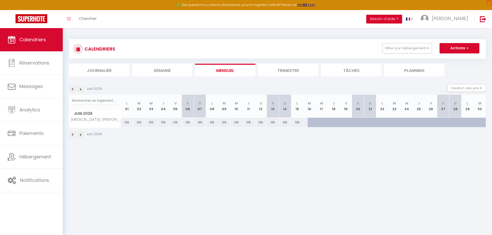
click at [80, 90] on img at bounding box center [81, 90] width 6 height 6
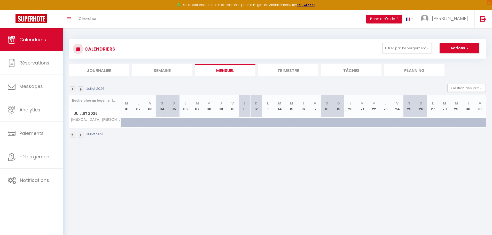
click at [335, 123] on div at bounding box center [339, 123] width 12 height 10
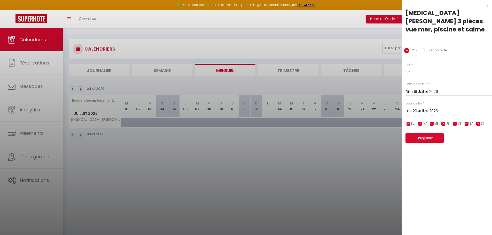
click at [418, 112] on input "Lun 20 Juillet 2026" at bounding box center [449, 111] width 87 height 7
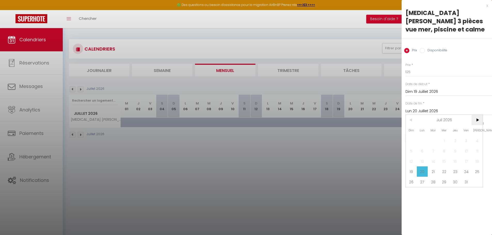
click at [475, 121] on span ">" at bounding box center [477, 120] width 11 height 10
click at [436, 150] on span "4" at bounding box center [433, 151] width 11 height 10
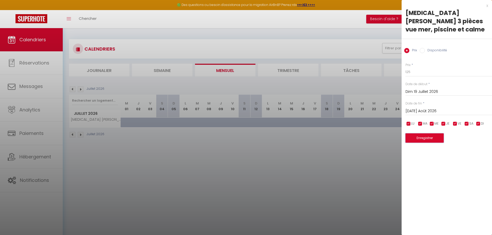
click at [430, 142] on button "Enregistrer" at bounding box center [425, 138] width 38 height 9
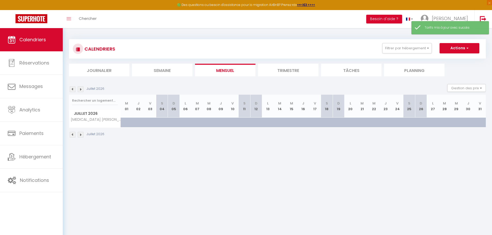
click at [266, 139] on div "Juillet 2026" at bounding box center [277, 135] width 417 height 15
click at [245, 121] on div at bounding box center [249, 126] width 12 height 10
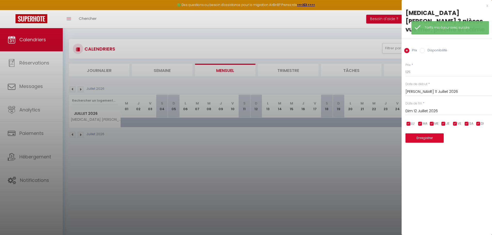
click at [424, 51] on input "Disponibilité" at bounding box center [422, 50] width 5 height 5
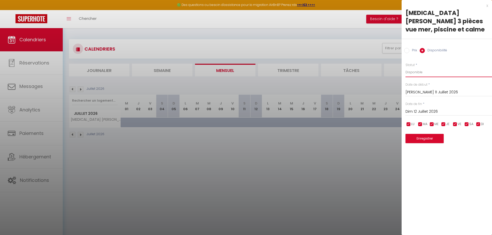
click at [422, 73] on select "Disponible Indisponible" at bounding box center [449, 72] width 87 height 10
click at [406, 67] on select "Disponible Indisponible" at bounding box center [449, 72] width 87 height 10
click at [421, 93] on input "Sam 11 Juillet 2026" at bounding box center [449, 92] width 87 height 7
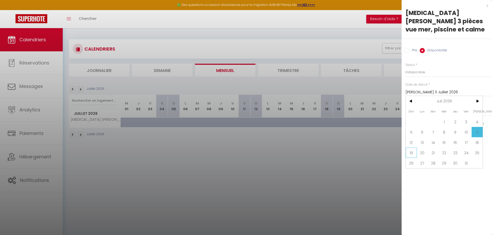
click at [412, 153] on span "19" at bounding box center [411, 153] width 11 height 10
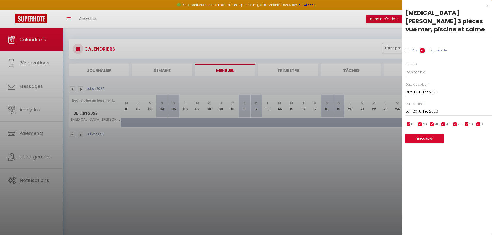
click at [434, 110] on input "Lun 20 Juillet 2026" at bounding box center [449, 112] width 87 height 7
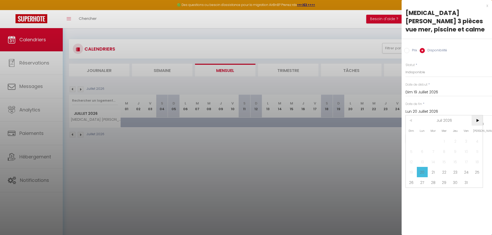
click at [476, 119] on span ">" at bounding box center [477, 121] width 11 height 10
click at [433, 151] on span "4" at bounding box center [433, 152] width 11 height 10
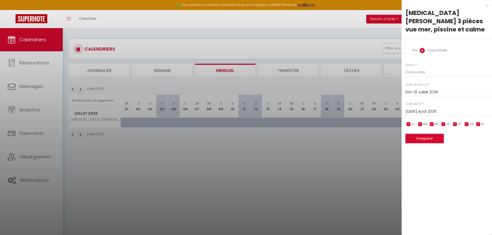
click at [430, 139] on button "Enregistrer" at bounding box center [425, 138] width 38 height 9
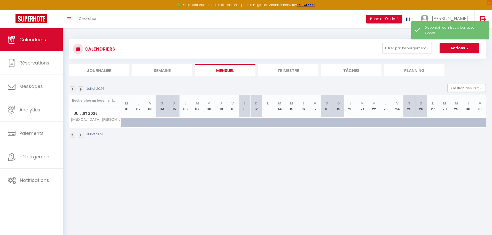
click at [72, 90] on img at bounding box center [73, 90] width 6 height 6
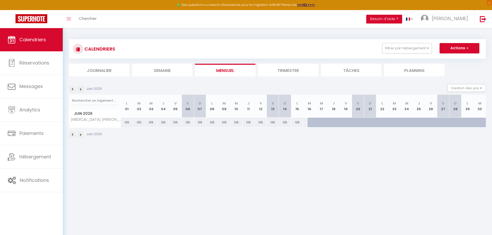
click at [311, 123] on div at bounding box center [314, 123] width 12 height 10
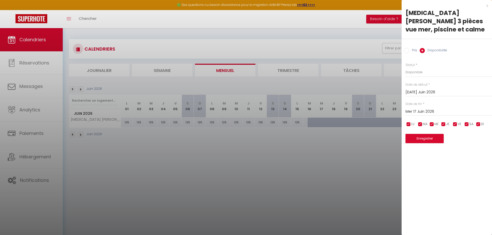
click at [420, 111] on input "Mer 17 Juin 2026" at bounding box center [449, 112] width 87 height 7
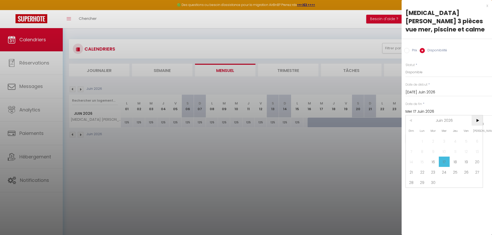
click at [477, 122] on span ">" at bounding box center [477, 121] width 11 height 10
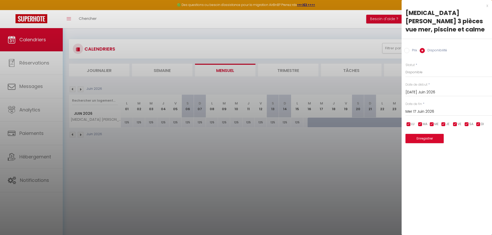
click at [408, 51] on input "Prix" at bounding box center [407, 50] width 5 height 5
drag, startPoint x: 414, startPoint y: 71, endPoint x: 403, endPoint y: 71, distance: 10.3
click at [403, 71] on div "Prix * 125 Statut * Disponible Indisponible Date de début * Mar 16 Juin 2026 < …" at bounding box center [447, 99] width 90 height 87
click at [427, 111] on input "Mer 17 Juin 2026" at bounding box center [449, 111] width 87 height 7
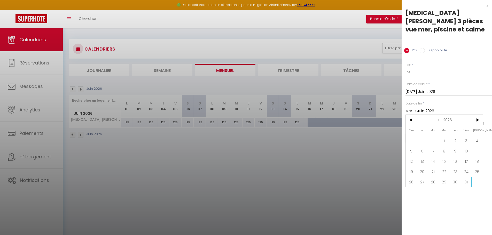
click at [468, 182] on span "31" at bounding box center [466, 182] width 11 height 10
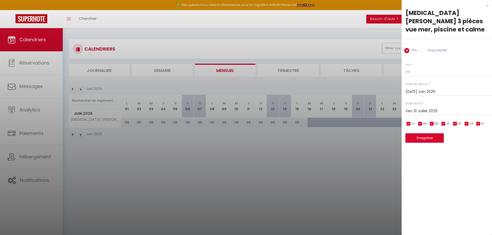
click at [430, 137] on button "Enregistrer" at bounding box center [425, 138] width 38 height 9
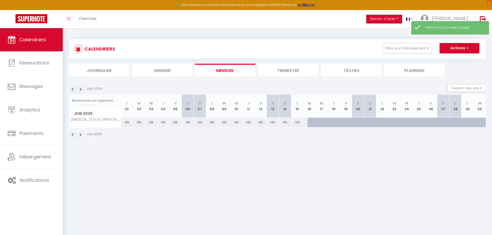
click at [323, 124] on div at bounding box center [326, 126] width 12 height 10
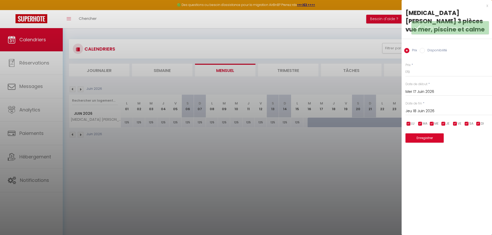
click at [424, 51] on input "Disponibilité" at bounding box center [422, 50] width 5 height 5
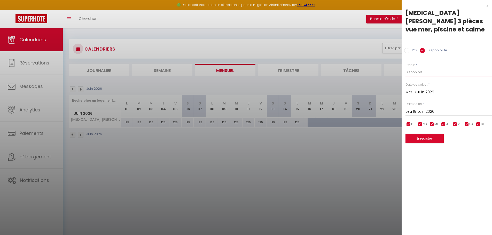
click at [422, 73] on select "Disponible Indisponible" at bounding box center [449, 72] width 87 height 10
click at [422, 93] on input "Mer 17 Juin 2026" at bounding box center [449, 92] width 87 height 7
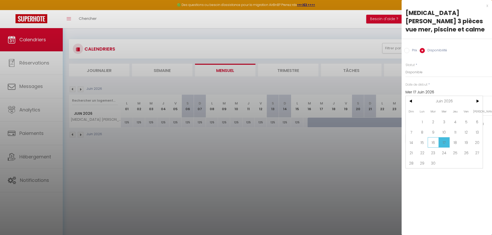
click at [435, 141] on span "16" at bounding box center [433, 143] width 11 height 10
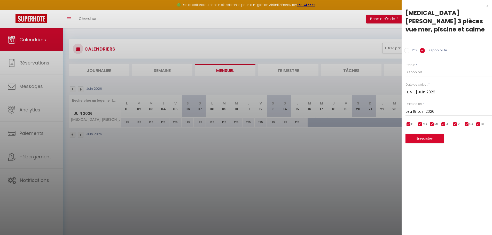
click at [437, 110] on input "Jeu 18 Juin 2026" at bounding box center [449, 112] width 87 height 7
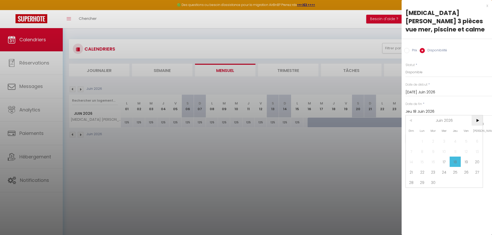
click at [478, 121] on span ">" at bounding box center [477, 121] width 11 height 10
click at [468, 183] on span "31" at bounding box center [466, 183] width 11 height 10
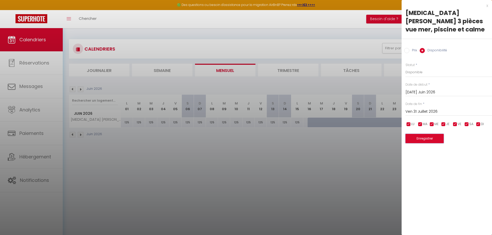
click at [435, 140] on button "Enregistrer" at bounding box center [425, 138] width 38 height 9
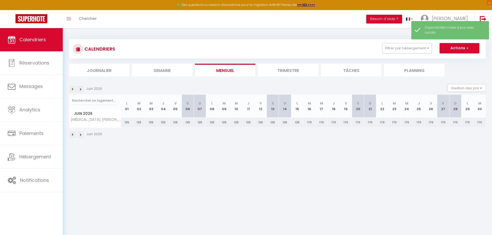
click at [81, 90] on img at bounding box center [81, 90] width 6 height 6
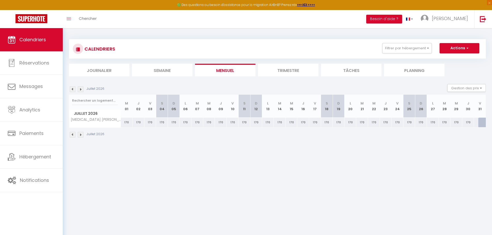
click at [338, 123] on div "170" at bounding box center [339, 123] width 12 height 10
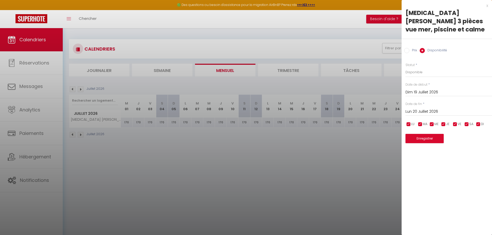
click at [430, 111] on input "Lun 20 Juillet 2026" at bounding box center [449, 112] width 87 height 7
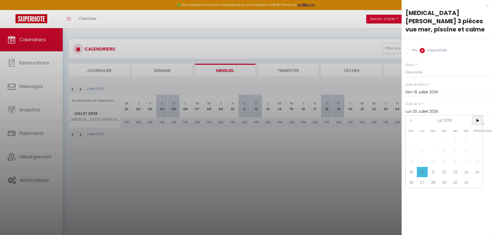
click at [477, 119] on span ">" at bounding box center [477, 121] width 11 height 10
click at [435, 152] on span "4" at bounding box center [433, 152] width 11 height 10
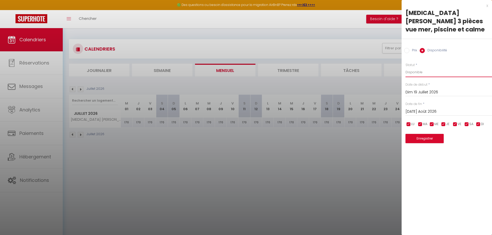
click at [425, 72] on select "Disponible Indisponible" at bounding box center [449, 72] width 87 height 10
click at [406, 67] on select "Disponible Indisponible" at bounding box center [449, 72] width 87 height 10
click at [425, 141] on button "Enregistrer" at bounding box center [425, 138] width 38 height 9
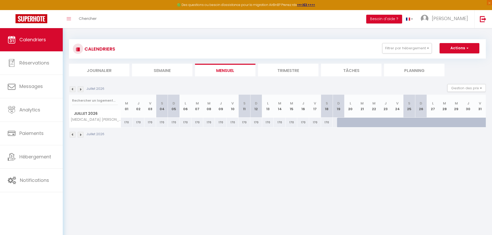
click at [82, 91] on img at bounding box center [81, 90] width 6 height 6
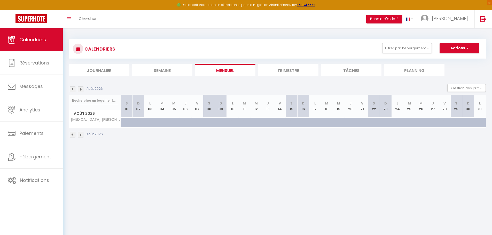
click at [74, 90] on img at bounding box center [73, 90] width 6 height 6
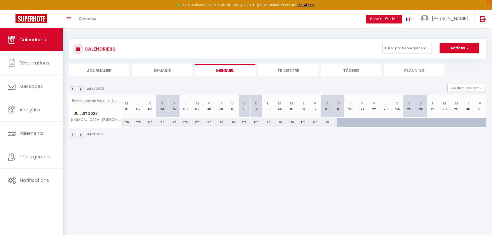
click at [80, 89] on img at bounding box center [81, 90] width 6 height 6
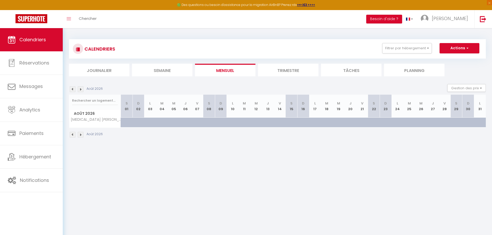
click at [173, 121] on div at bounding box center [178, 126] width 12 height 10
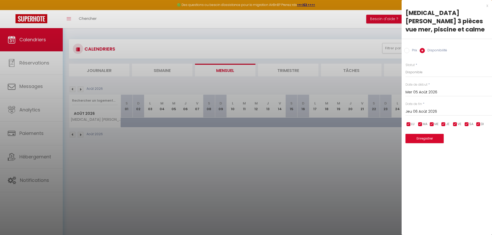
click at [422, 110] on input "Jeu 06 Août 2026" at bounding box center [449, 112] width 87 height 7
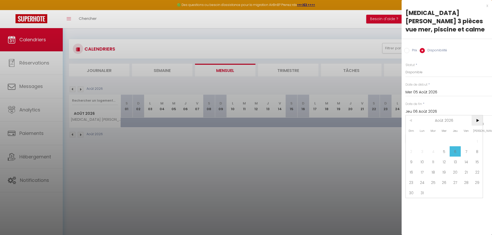
click at [478, 120] on span ">" at bounding box center [477, 121] width 11 height 10
click at [412, 122] on span "<" at bounding box center [411, 121] width 11 height 10
click at [478, 123] on span ">" at bounding box center [477, 121] width 11 height 10
click at [445, 182] on span "30" at bounding box center [444, 183] width 11 height 10
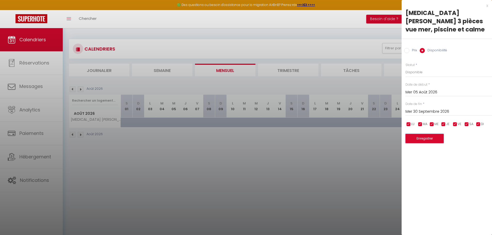
click at [438, 141] on button "Enregistrer" at bounding box center [425, 138] width 38 height 9
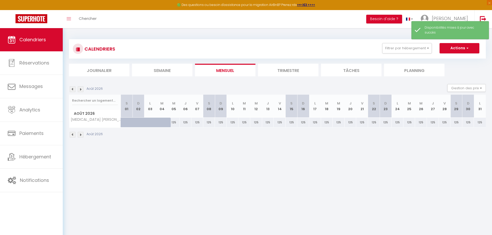
click at [174, 125] on div "125" at bounding box center [174, 123] width 12 height 10
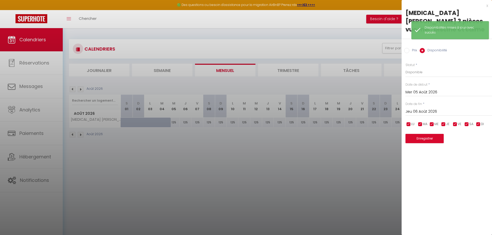
click at [419, 111] on input "Jeu 06 Août 2026" at bounding box center [449, 112] width 87 height 7
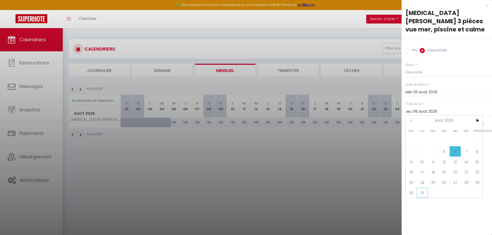
click at [421, 192] on span "31" at bounding box center [422, 193] width 11 height 10
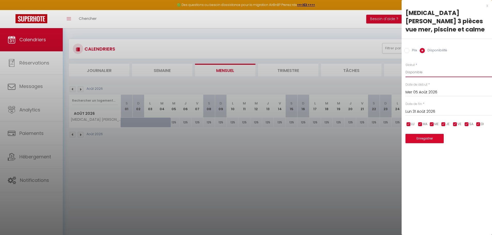
click at [422, 73] on select "Disponible Indisponible" at bounding box center [449, 72] width 87 height 10
click at [406, 50] on input "Prix" at bounding box center [407, 50] width 5 height 5
drag, startPoint x: 418, startPoint y: 73, endPoint x: 406, endPoint y: 73, distance: 11.4
click at [406, 73] on input "125" at bounding box center [449, 71] width 87 height 9
click at [432, 139] on button "Enregistrer" at bounding box center [425, 138] width 38 height 9
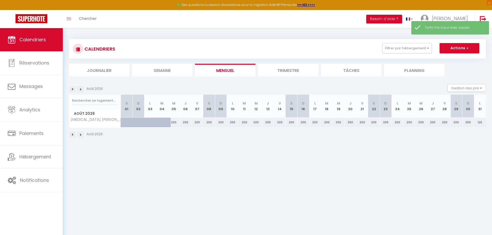
click at [80, 90] on img at bounding box center [81, 90] width 6 height 6
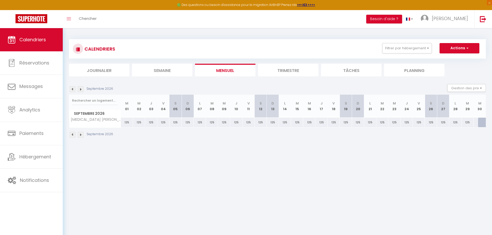
click at [126, 123] on div "125" at bounding box center [127, 123] width 12 height 10
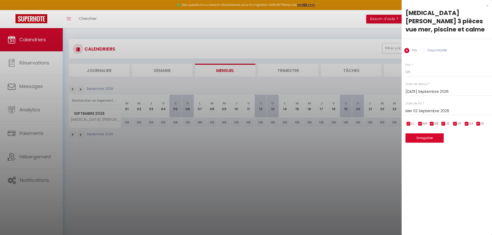
click at [440, 109] on input "Mer 02 Septembre 2026" at bounding box center [449, 111] width 87 height 7
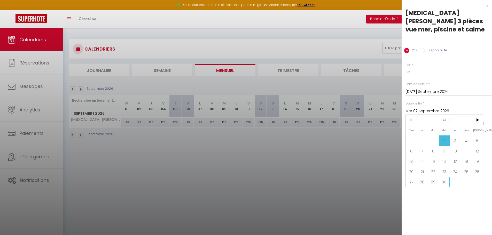
click at [443, 182] on span "30" at bounding box center [444, 182] width 11 height 10
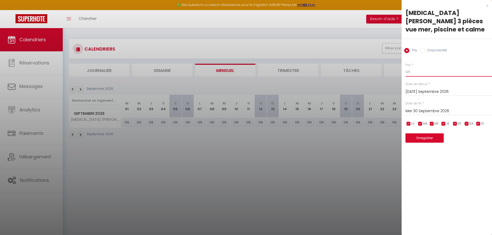
drag, startPoint x: 414, startPoint y: 70, endPoint x: 396, endPoint y: 71, distance: 17.7
click at [396, 71] on body "🟢 Des questions ou besoin d'assistance pour la migration AirBnB? Prenez rdv >>>…" at bounding box center [246, 145] width 492 height 235
click at [417, 138] on button "Enregistrer" at bounding box center [425, 138] width 38 height 9
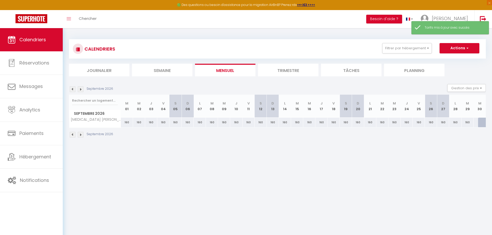
click at [73, 90] on img at bounding box center [73, 90] width 6 height 6
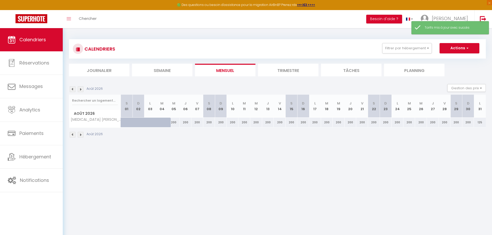
click at [73, 90] on img at bounding box center [73, 90] width 6 height 6
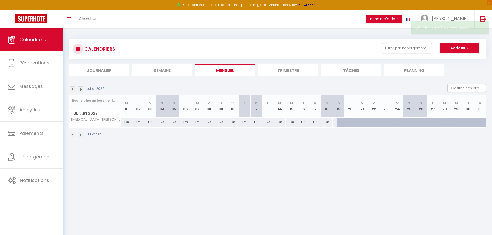
click at [73, 90] on img at bounding box center [73, 90] width 6 height 6
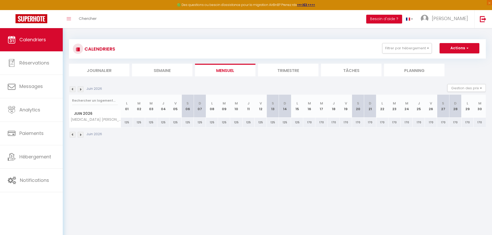
click at [126, 123] on div "125" at bounding box center [127, 123] width 12 height 10
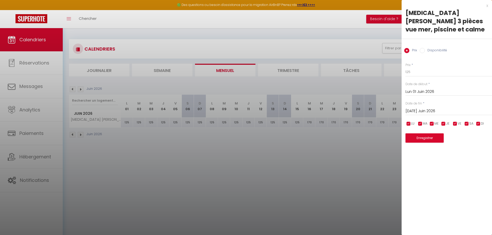
click at [427, 111] on input "Mar 02 Juin 2026" at bounding box center [449, 111] width 87 height 7
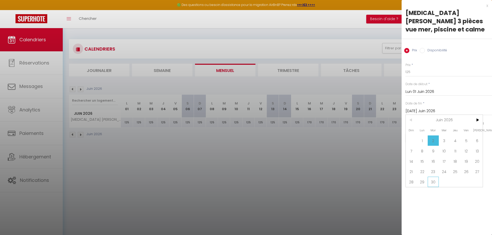
click at [435, 182] on span "30" at bounding box center [433, 182] width 11 height 10
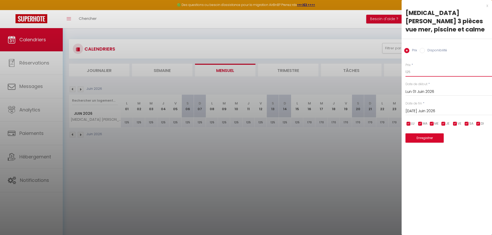
drag, startPoint x: 414, startPoint y: 74, endPoint x: 399, endPoint y: 71, distance: 15.1
click at [399, 71] on body "🟢 Des questions ou besoin d'assistance pour la migration AirBnB? Prenez rdv >>>…" at bounding box center [246, 145] width 492 height 235
click at [430, 140] on button "Enregistrer" at bounding box center [425, 138] width 38 height 9
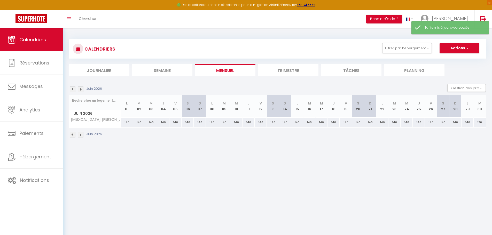
click at [73, 89] on img at bounding box center [73, 90] width 6 height 6
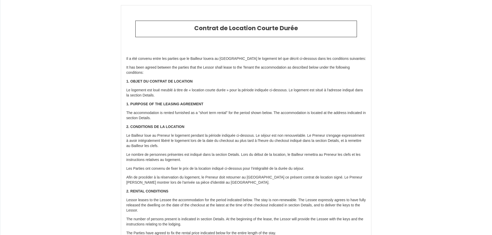
scroll to position [992, 0]
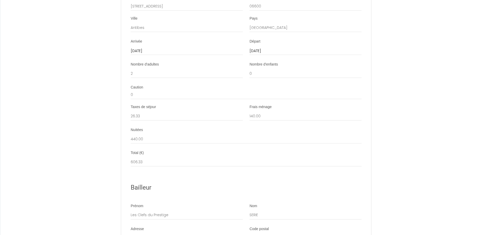
scroll to position [682, 0]
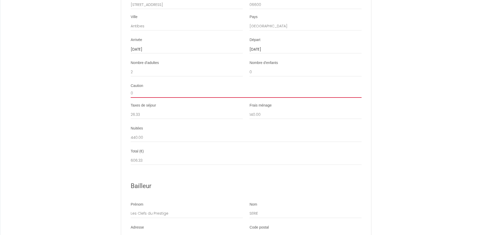
drag, startPoint x: 170, startPoint y: 94, endPoint x: 160, endPoint y: 95, distance: 9.9
click at [169, 95] on input "0" at bounding box center [246, 93] width 231 height 9
type input "300"
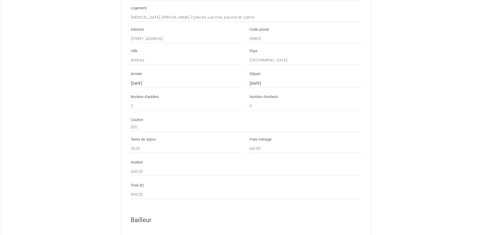
scroll to position [605, 0]
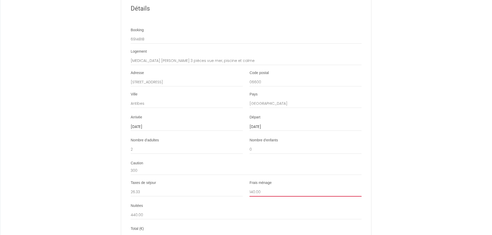
drag, startPoint x: 274, startPoint y: 198, endPoint x: 231, endPoint y: 193, distance: 43.7
click at [233, 195] on div "Taxes de séjour 26.33 Frais ménage 140.00" at bounding box center [246, 191] width 238 height 21
type input "80"
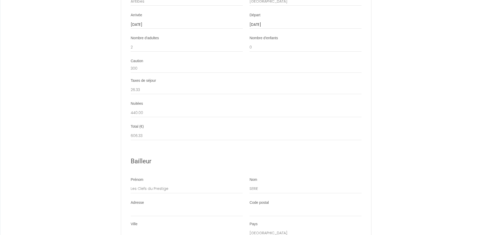
scroll to position [707, 0]
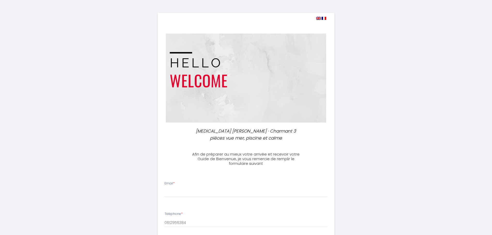
select select
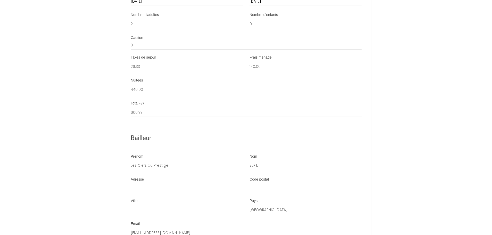
scroll to position [760, 0]
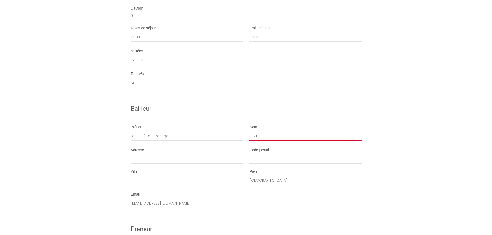
click at [261, 144] on ul "Détails Booking 6914818 Logement T3 Marina PAWLAK · Charmant 3 pièces vue mer, …" at bounding box center [246, 145] width 250 height 606
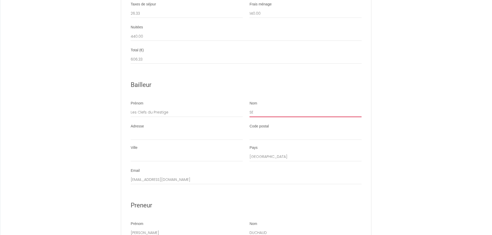
type input "S"
type input "PAWLAK MARINA"
click at [207, 138] on li "Adresse Code postal Ville Pays France" at bounding box center [246, 145] width 250 height 43
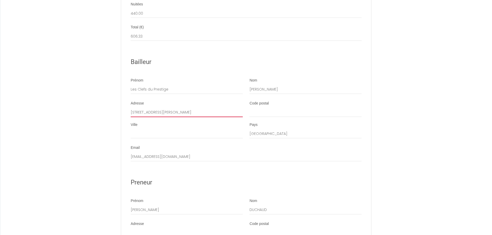
type input "[STREET_ADDRESS][PERSON_NAME]"
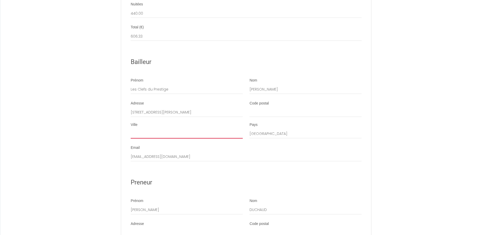
click at [171, 142] on ul "Détails Booking 6914818 Logement T3 Marina PAWLAK · Charmant 3 pièces vue mer, …" at bounding box center [246, 98] width 250 height 606
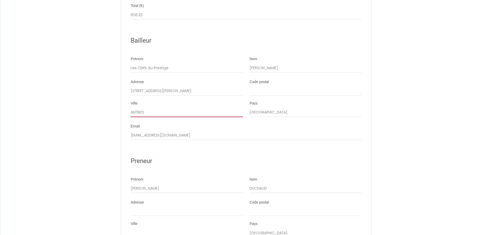
type input "ANTIBES"
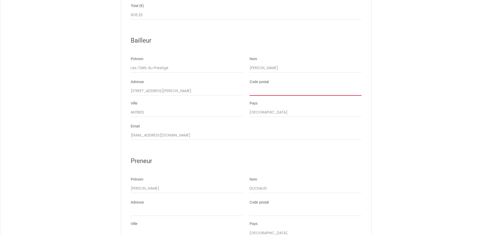
click at [262, 97] on ul "Détails Booking 6914818 Logement T3 Marina PAWLAK · Charmant 3 pièces vue mer, …" at bounding box center [246, 77] width 250 height 606
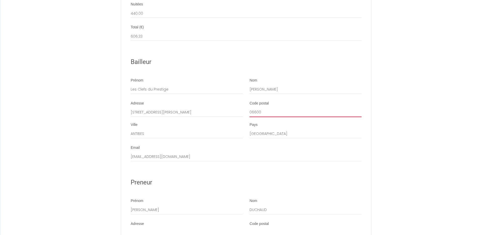
type input "06600"
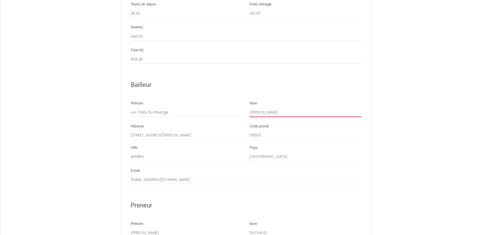
drag, startPoint x: 250, startPoint y: 94, endPoint x: 269, endPoint y: 94, distance: 18.9
click at [269, 94] on ul "Détails Booking 6914818 Logement T3 Marina PAWLAK · Charmant 3 pièces vue mer, …" at bounding box center [246, 121] width 250 height 606
drag, startPoint x: 281, startPoint y: 118, endPoint x: 246, endPoint y: 116, distance: 35.0
click at [246, 116] on div "Prénom Les Clefs du Prestige Nom PAWLAK MARINA" at bounding box center [246, 111] width 238 height 21
type input "SERIE AURELIE"
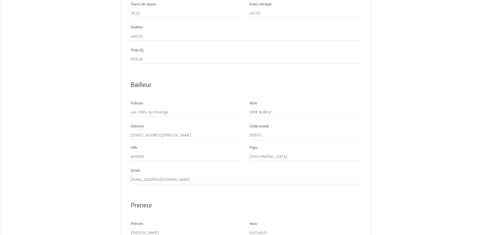
click at [341, 88] on h2 "Bailleur" at bounding box center [246, 85] width 231 height 10
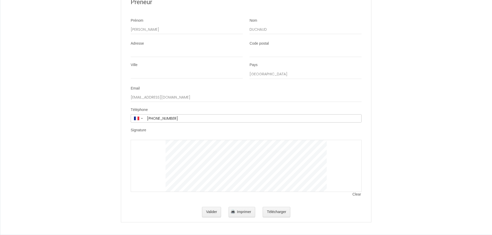
scroll to position [992, 0]
drag, startPoint x: 211, startPoint y: 214, endPoint x: 214, endPoint y: 213, distance: 3.3
click at [211, 214] on button "Valider" at bounding box center [211, 212] width 19 height 10
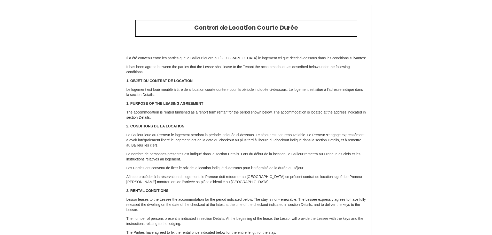
scroll to position [0, 0]
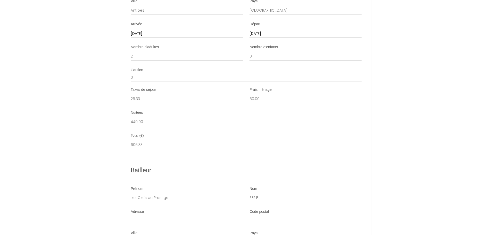
scroll to position [992, 0]
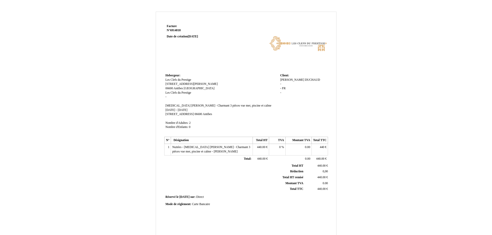
click at [234, 98] on td "Hebergeur: Hebergeur: Les Clefs du Prestige Les Clefs du Prestige [STREET_ADDRE…" at bounding box center [221, 103] width 115 height 63
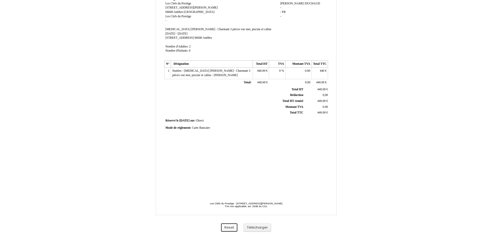
click at [234, 230] on button "Reset" at bounding box center [229, 228] width 16 height 9
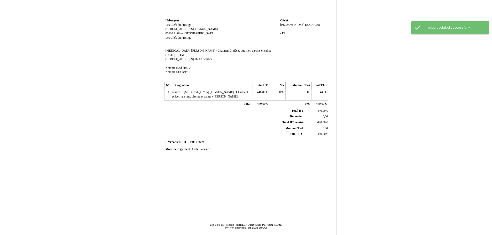
scroll to position [25, 0]
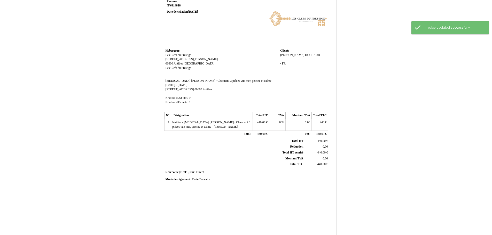
click at [284, 112] on th "TVA" at bounding box center [277, 115] width 16 height 7
click at [257, 124] on span "440.00" at bounding box center [261, 122] width 8 height 3
click at [258, 123] on input "440.00" at bounding box center [283, 123] width 59 height 5
click at [249, 134] on span "Total:" at bounding box center [247, 134] width 7 height 3
click at [215, 128] on span "Nuitées - [MEDICAL_DATA] [PERSON_NAME] · Charmant 3 pièces vue mer, piscine et …" at bounding box center [211, 125] width 78 height 8
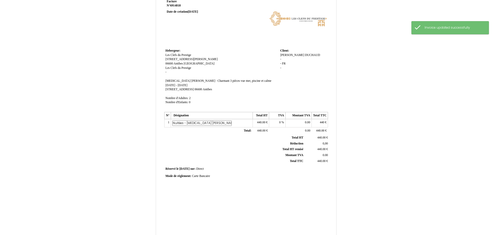
scroll to position [0, 102]
click at [196, 140] on th "Total HT Total HT" at bounding box center [235, 142] width 140 height 6
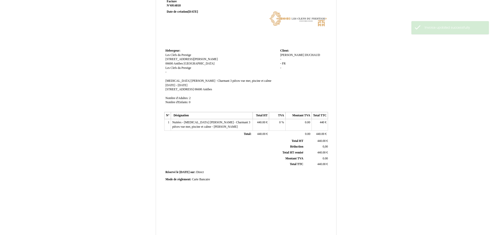
click at [224, 129] on td "Nuitées - [MEDICAL_DATA] [PERSON_NAME] · Charmant 3 pièces vue mer, [PERSON_NAM…" at bounding box center [212, 124] width 82 height 11
click at [217, 128] on td "Nuitées - [MEDICAL_DATA] [PERSON_NAME] · Charmant 3 pièces vue mer, [PERSON_NAM…" at bounding box center [212, 124] width 82 height 11
click at [167, 126] on td "1" at bounding box center [167, 124] width 6 height 11
click at [168, 126] on td "1" at bounding box center [167, 124] width 6 height 11
click at [169, 123] on td "1" at bounding box center [167, 124] width 6 height 11
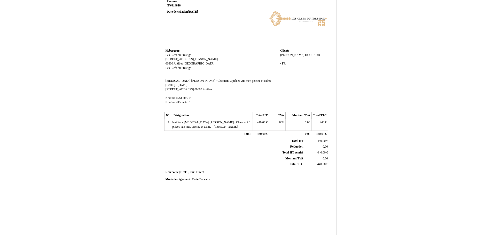
click at [185, 114] on th "Désignation" at bounding box center [212, 115] width 82 height 7
click at [190, 116] on th "Désignation" at bounding box center [212, 115] width 82 height 7
click at [263, 128] on td "440.00 440.00 €" at bounding box center [261, 124] width 16 height 11
click at [251, 128] on td "Nuitées - [MEDICAL_DATA] [PERSON_NAME] · Charmant 3 pièces vue mer, [PERSON_NAM…" at bounding box center [212, 124] width 82 height 11
click at [232, 130] on td "Nuitées - [MEDICAL_DATA] [PERSON_NAME] · Charmant 3 pièces vue mer, [PERSON_NAM…" at bounding box center [212, 124] width 82 height 11
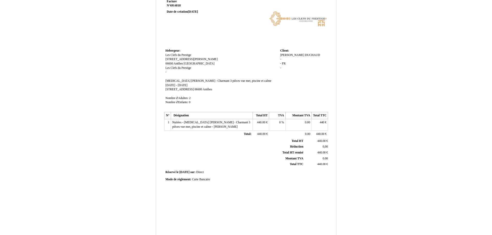
click at [220, 129] on td "Nuitées - [MEDICAL_DATA] [PERSON_NAME] · Charmant 3 pièces vue mer, [PERSON_NAM…" at bounding box center [212, 124] width 82 height 11
click at [215, 126] on span "Nuitées - [MEDICAL_DATA] [PERSON_NAME] · Charmant 3 pièces vue mer, piscine et …" at bounding box center [211, 125] width 78 height 8
click at [231, 143] on tbody "Total HT Total HT 440.00 440.00 € Réduction Réduction 0,00 0,00 Total HT remisé…" at bounding box center [247, 149] width 164 height 29
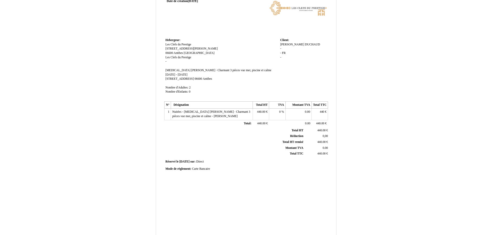
scroll to position [0, 0]
